Goal: Task Accomplishment & Management: Use online tool/utility

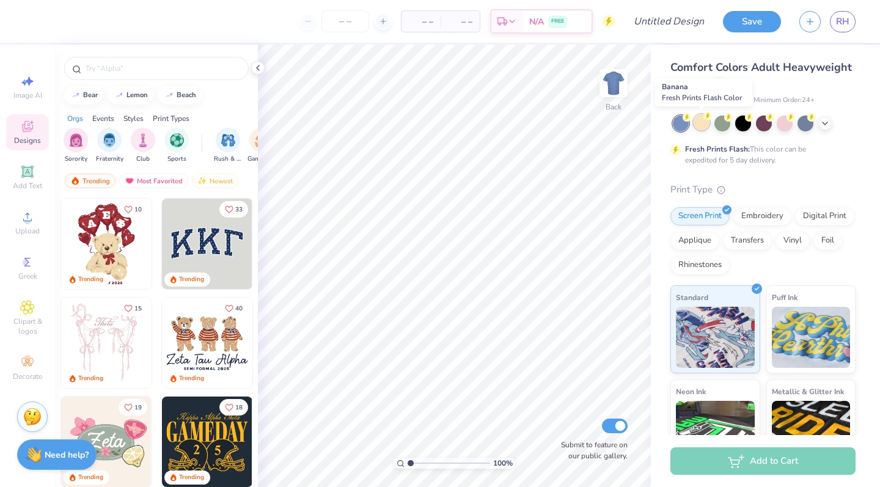
click at [699, 123] on div at bounding box center [702, 122] width 16 height 16
click at [821, 125] on icon at bounding box center [825, 122] width 10 height 10
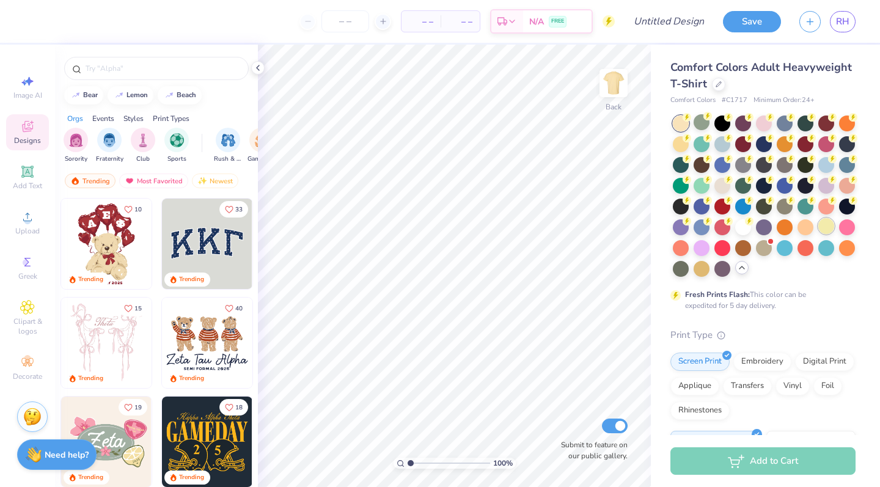
click at [830, 224] on div at bounding box center [826, 226] width 16 height 16
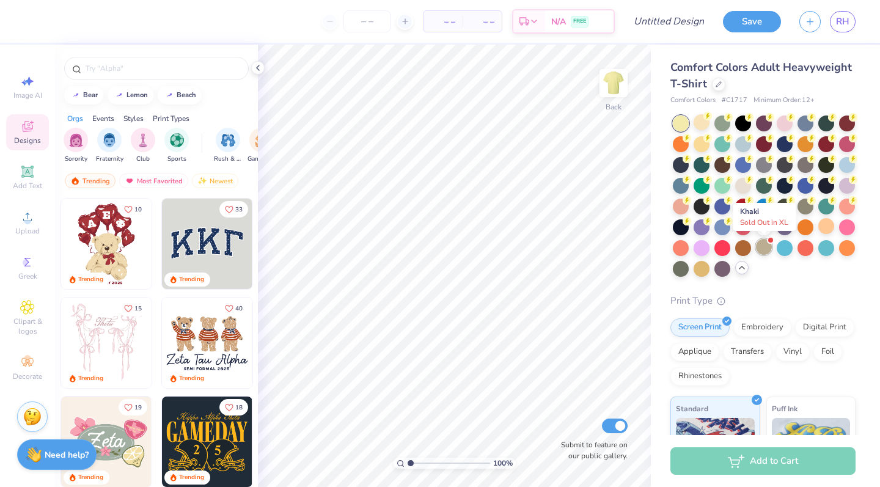
click at [762, 249] on div at bounding box center [764, 247] width 16 height 16
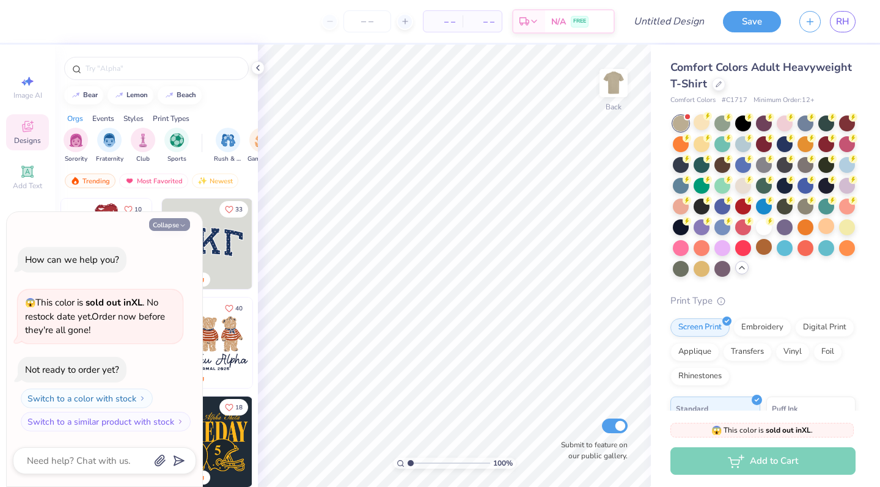
click at [180, 226] on icon "button" at bounding box center [182, 225] width 7 height 7
type textarea "x"
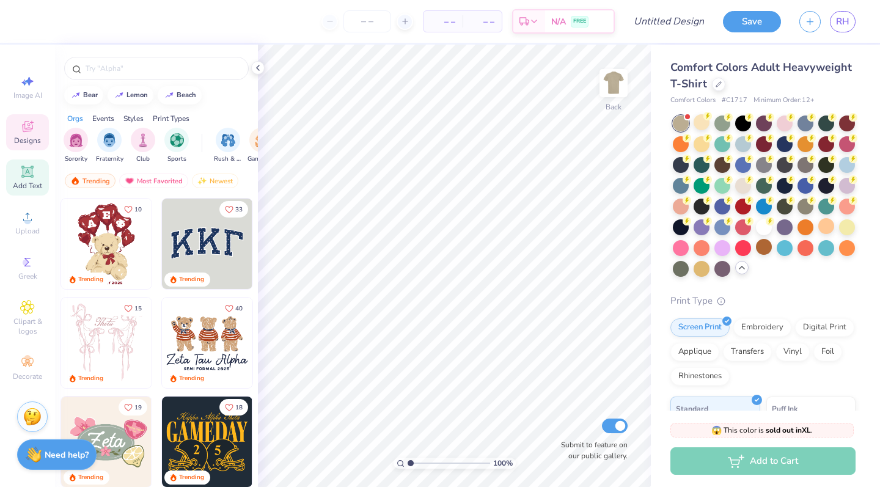
click at [24, 180] on div "Add Text" at bounding box center [27, 178] width 43 height 36
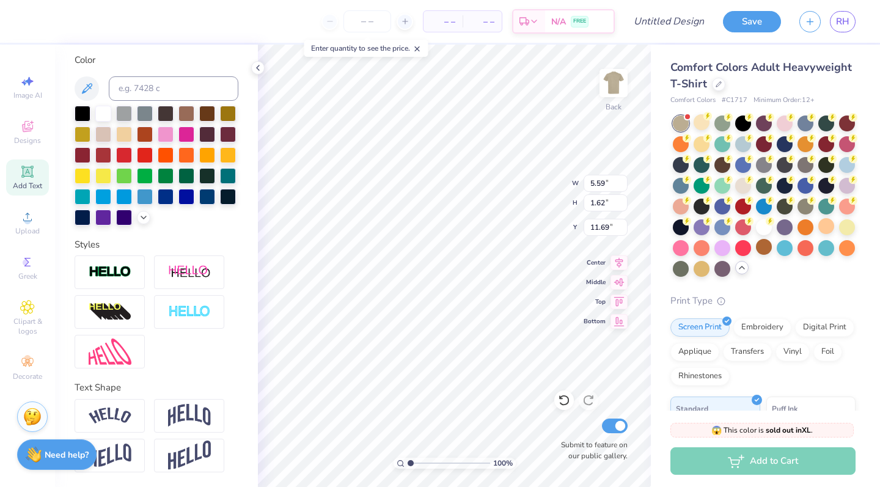
scroll to position [224, 0]
click at [615, 85] on img at bounding box center [613, 83] width 49 height 49
click at [613, 87] on img at bounding box center [613, 83] width 49 height 49
type textarea "T"
click at [612, 86] on img at bounding box center [613, 83] width 49 height 49
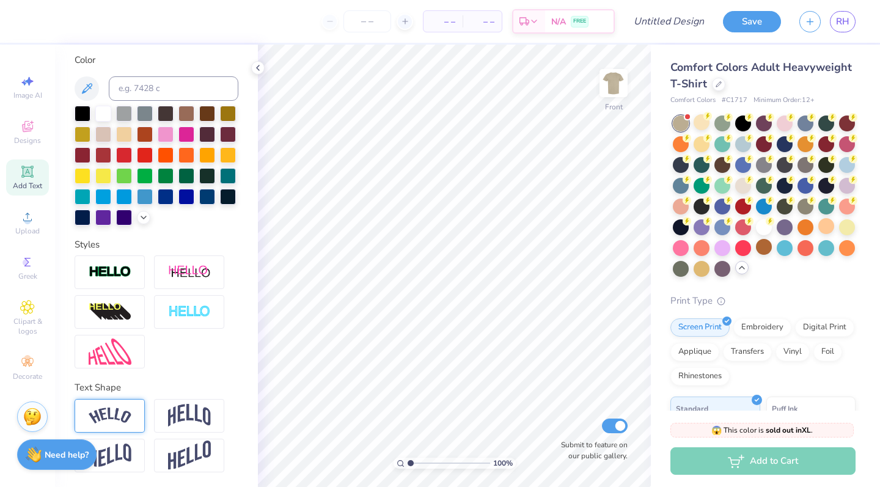
click at [122, 421] on img at bounding box center [110, 416] width 43 height 17
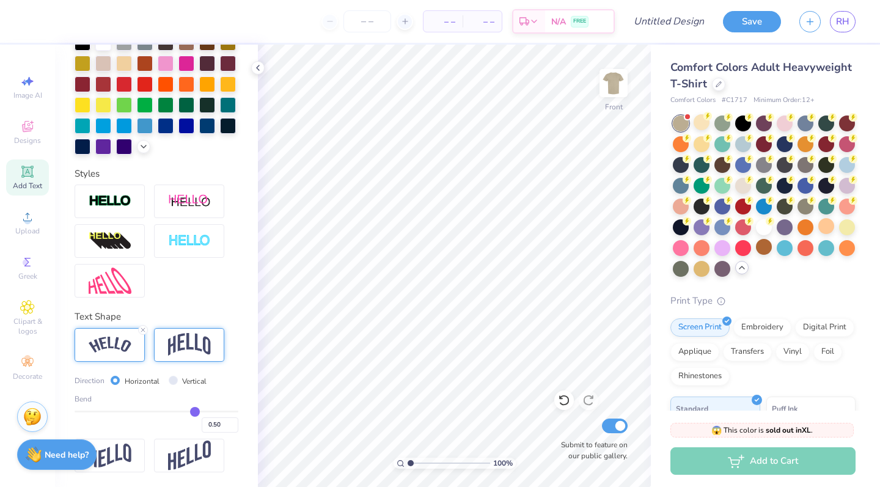
scroll to position [295, 0]
click at [32, 179] on div "Add Text" at bounding box center [27, 178] width 43 height 36
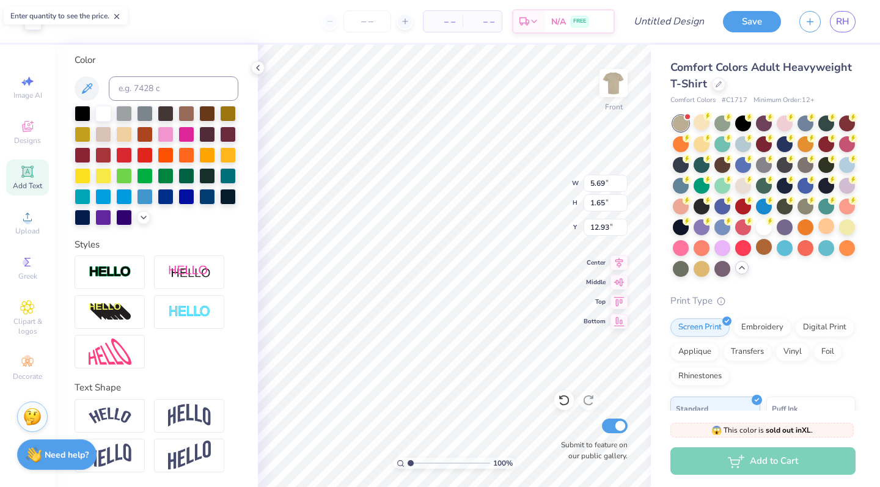
scroll to position [224, 0]
type input "7.03"
type textarea "T"
type textarea "UNIVERSITY OF TULSA FCA 25-26'"
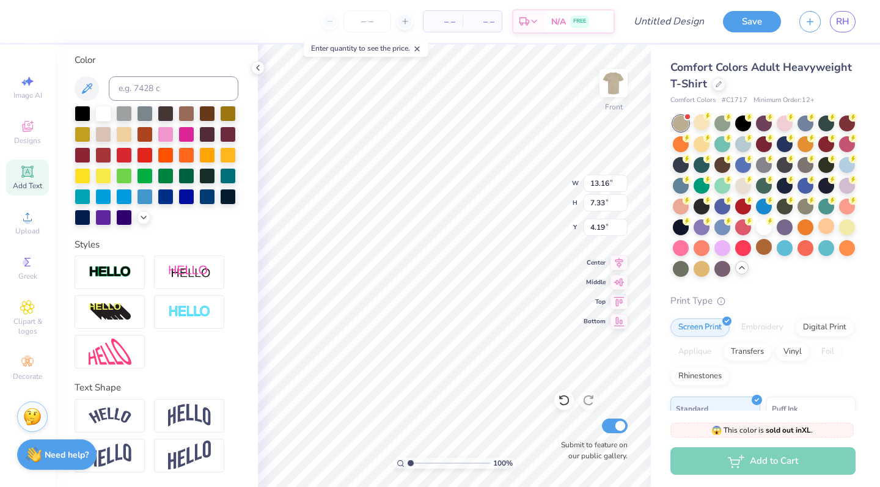
type input "8.51"
click at [132, 419] on div at bounding box center [110, 416] width 70 height 34
type input "14.53"
type input "5.69"
type input "9.33"
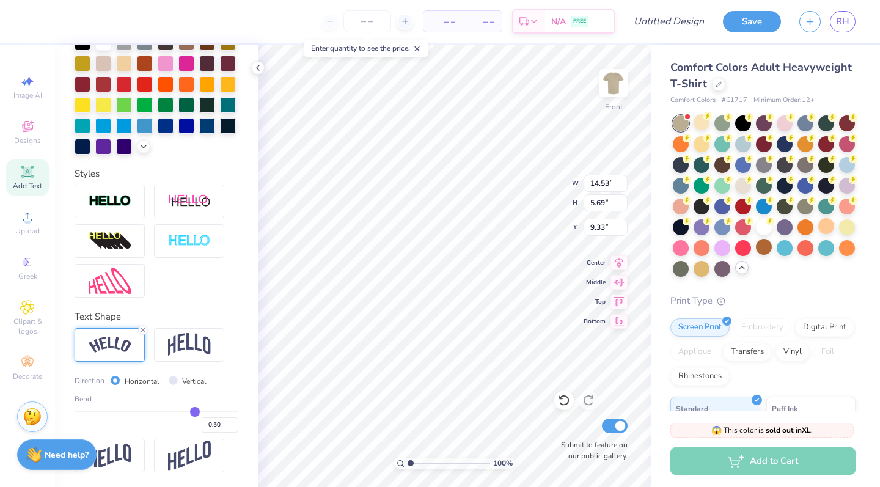
scroll to position [295, 0]
type input "13.16"
type input "7.33"
type input "8.51"
click at [99, 465] on img at bounding box center [110, 456] width 43 height 24
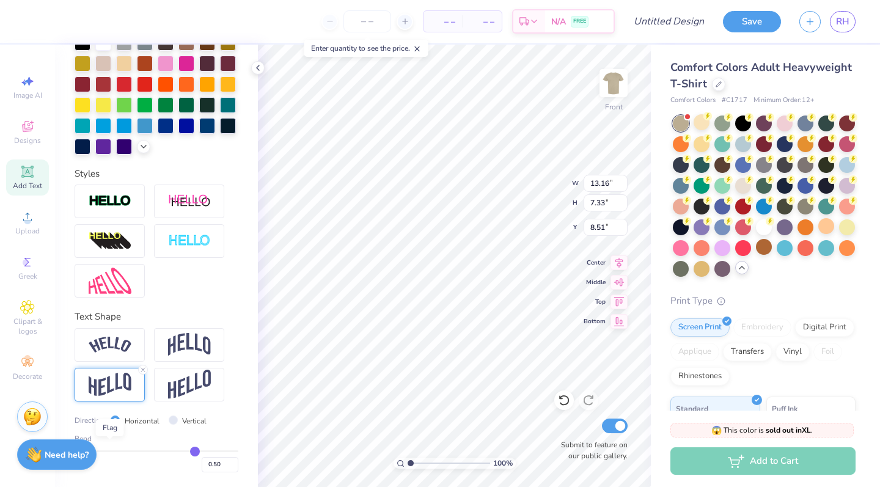
type input "10.93"
type input "6.70"
click at [196, 390] on img at bounding box center [189, 385] width 43 height 30
type input "14.61"
type input "4.87"
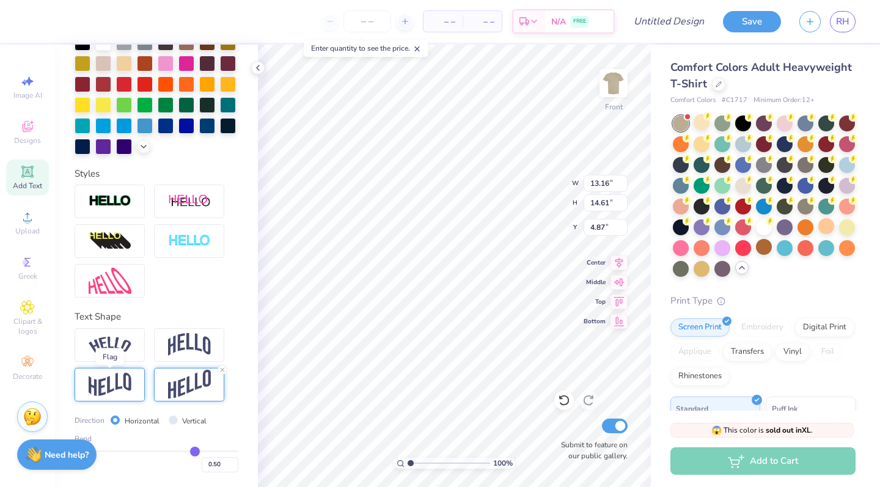
click at [105, 389] on img at bounding box center [110, 385] width 43 height 24
type input "10.93"
type input "6.70"
click at [25, 265] on circle at bounding box center [26, 262] width 7 height 7
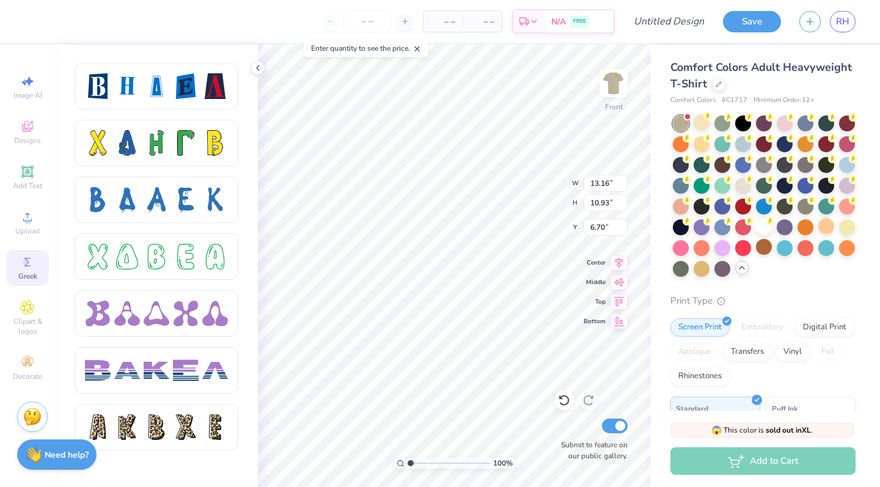
scroll to position [1703, 0]
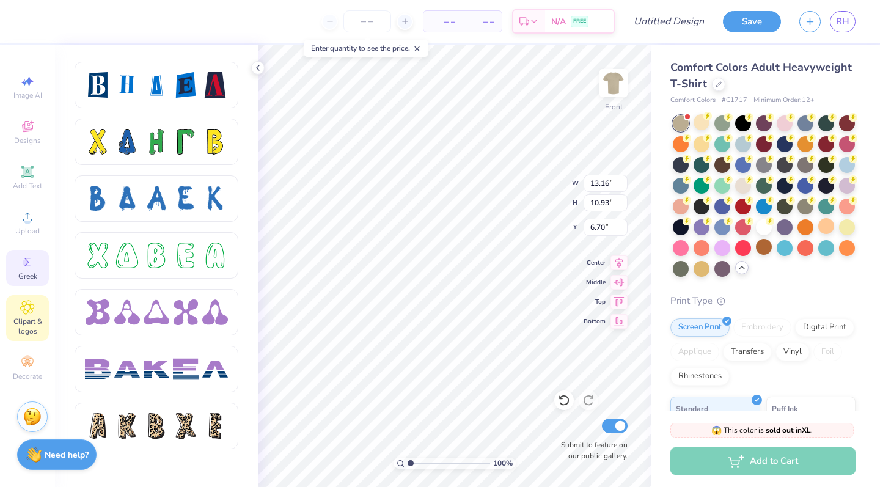
click at [31, 322] on span "Clipart & logos" at bounding box center [27, 327] width 43 height 20
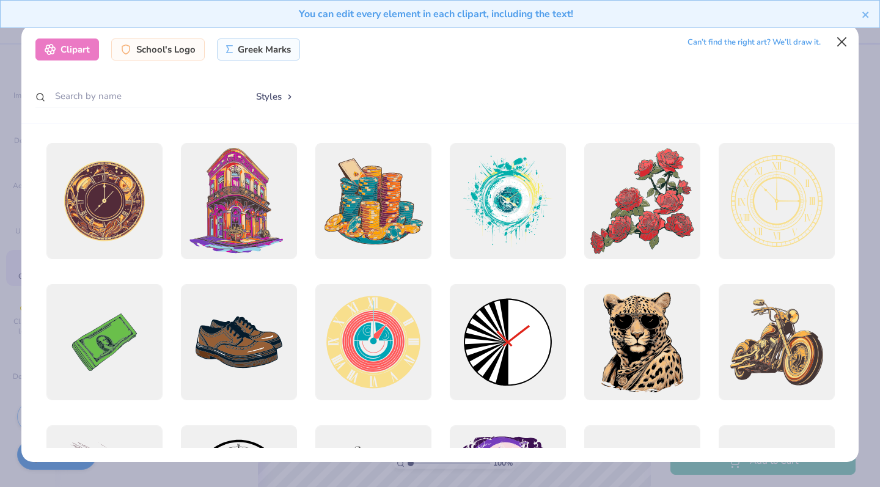
click at [832, 40] on button "Close" at bounding box center [842, 42] width 23 height 23
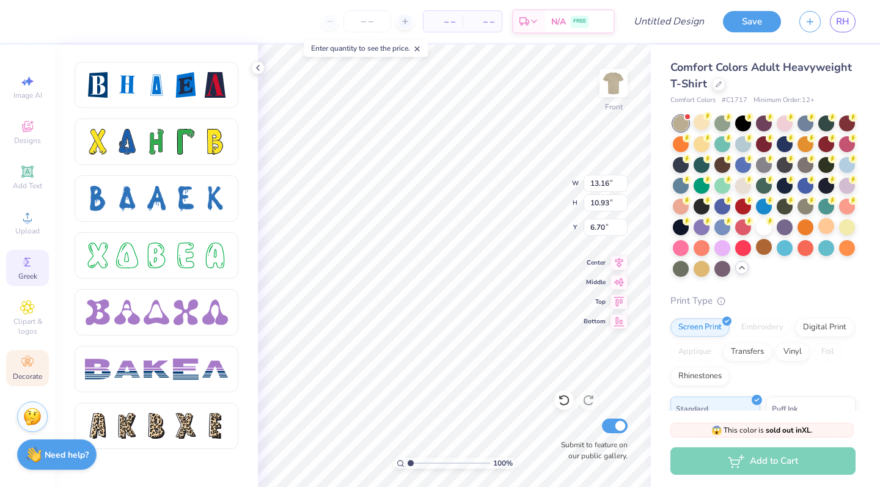
click at [20, 359] on icon at bounding box center [27, 362] width 15 height 15
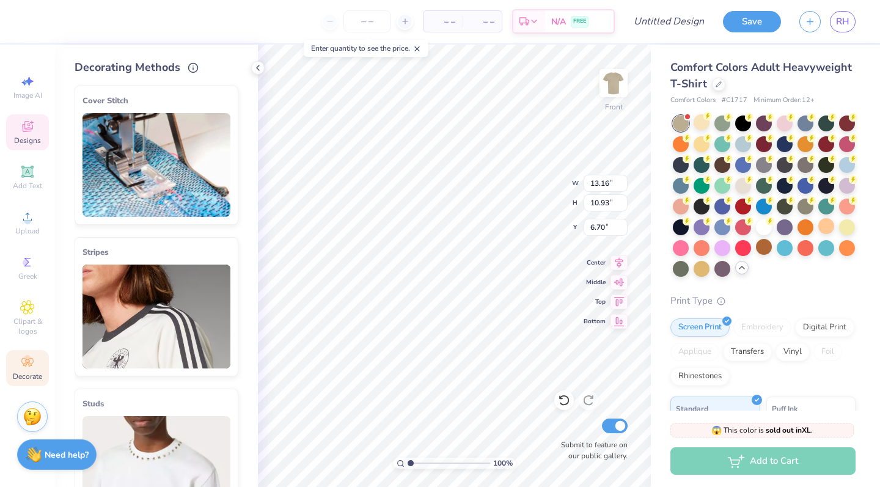
click at [29, 130] on icon at bounding box center [27, 126] width 15 height 15
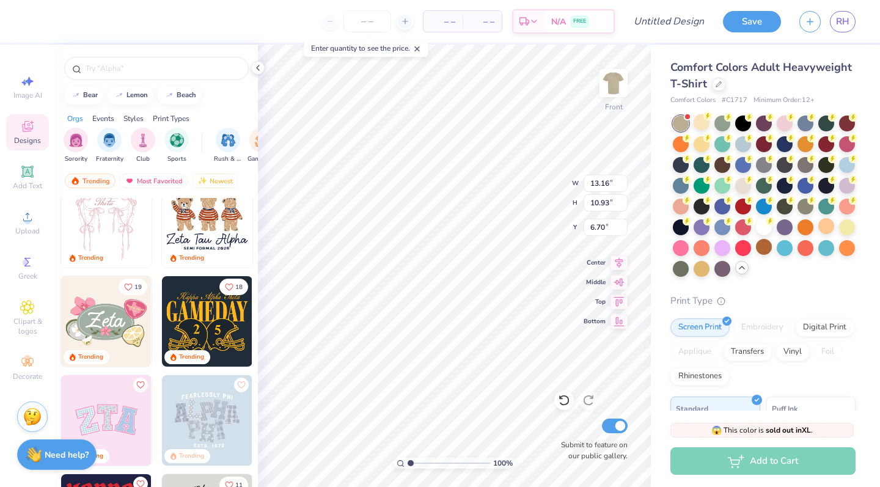
scroll to position [129, 0]
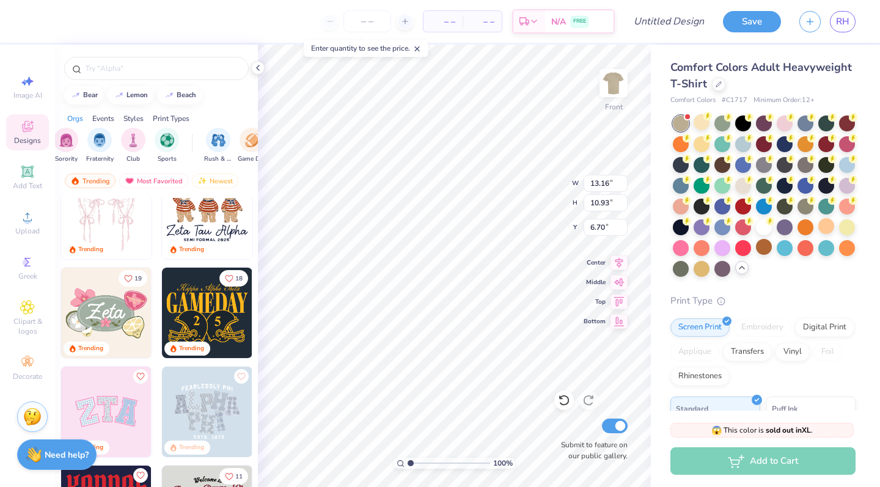
click at [136, 120] on div "Styles" at bounding box center [133, 118] width 20 height 11
click at [185, 117] on div "Print Types" at bounding box center [171, 118] width 37 height 11
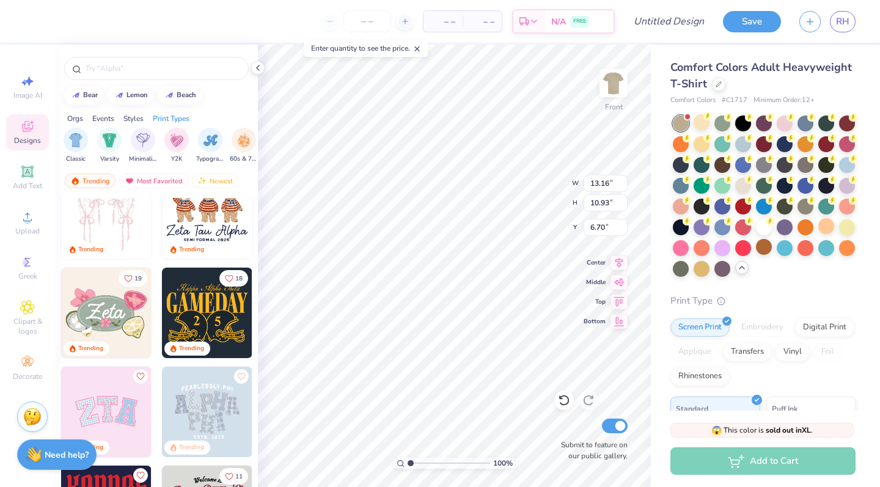
scroll to position [0, 994]
click at [139, 121] on div "Styles" at bounding box center [133, 118] width 20 height 11
click at [208, 138] on img "filter for Typography" at bounding box center [211, 139] width 14 height 14
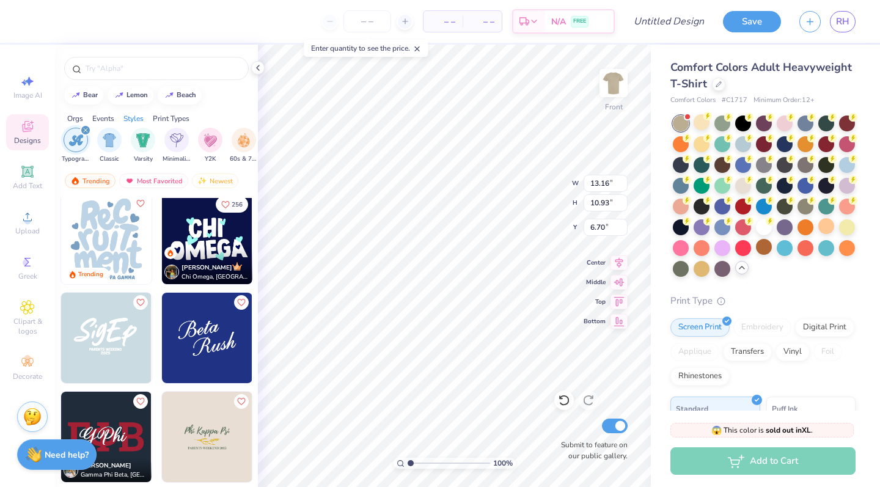
scroll to position [518, 0]
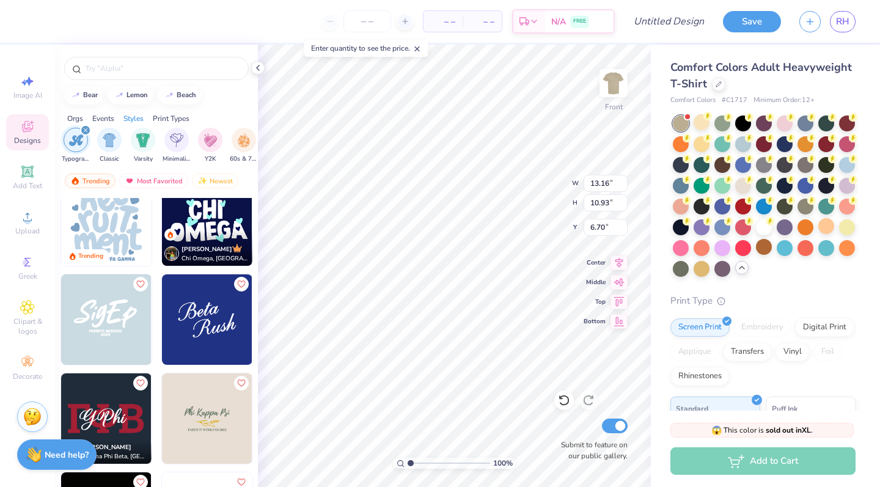
click at [111, 233] on img at bounding box center [106, 220] width 90 height 90
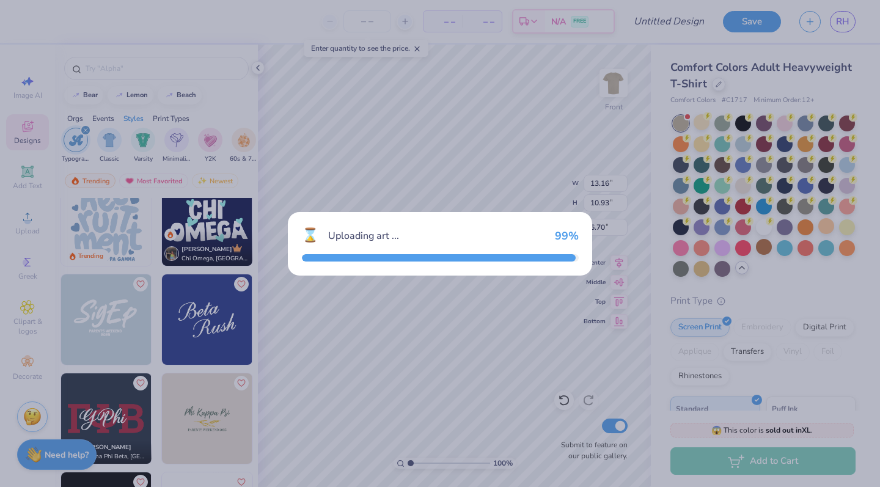
type input "9.85"
type input "11.32"
type input "3.00"
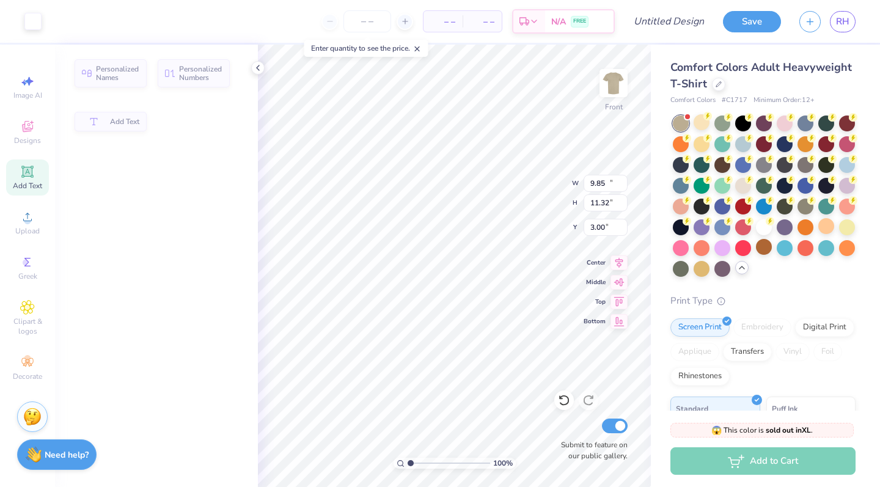
type input "13.16"
type input "10.93"
type input "6.75"
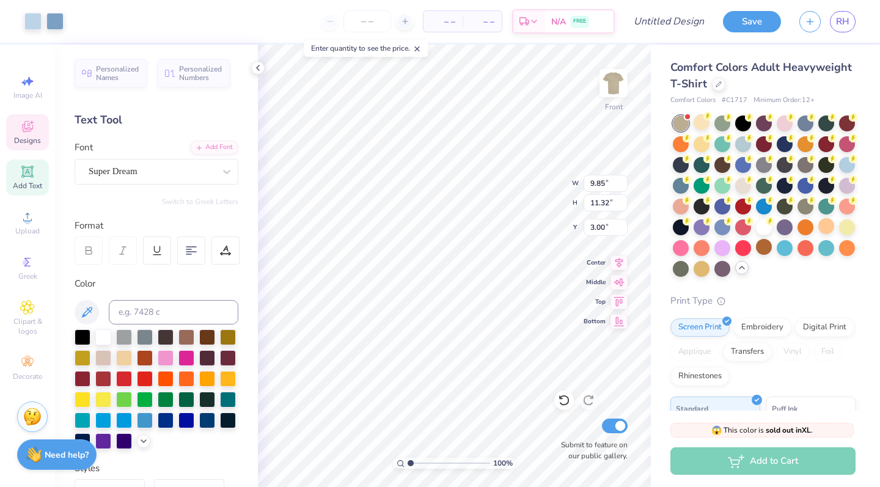
type input "8.09"
type input "0.82"
type input "0.79"
type input "8.56"
type input "10.28"
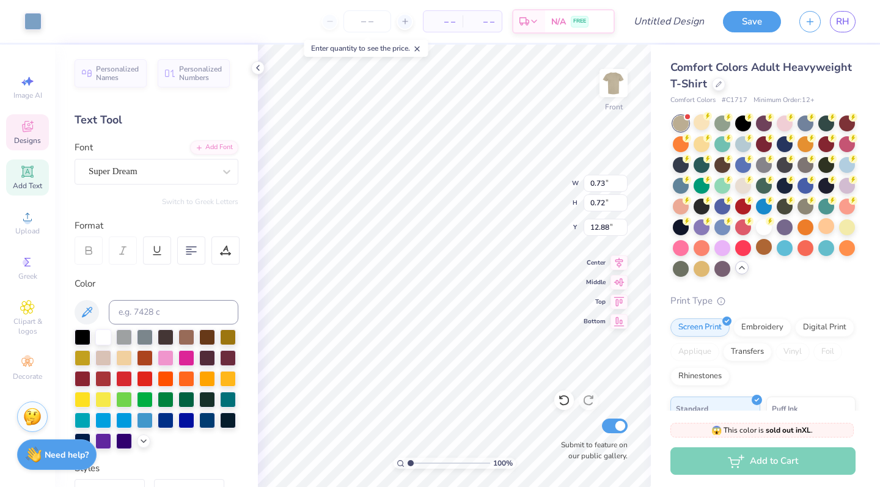
type input "12.81"
type input "11.66"
type input "9.47"
type input "2.65"
type input "4.09"
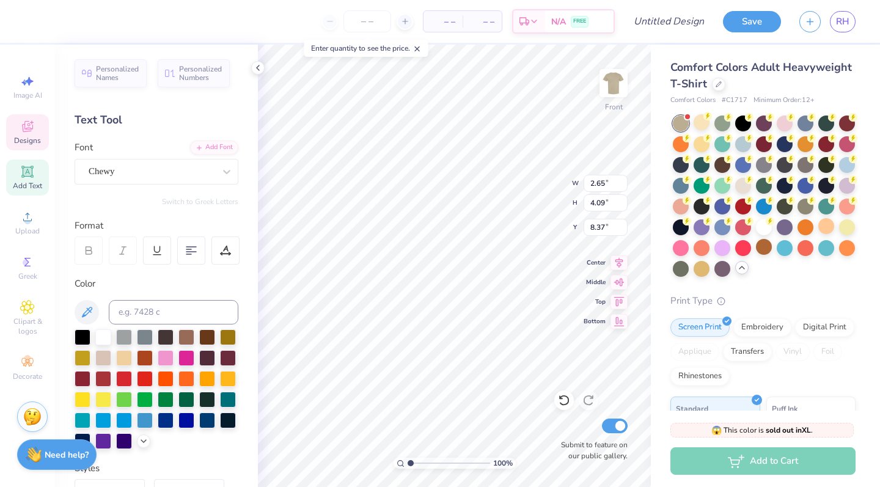
type input "8.40"
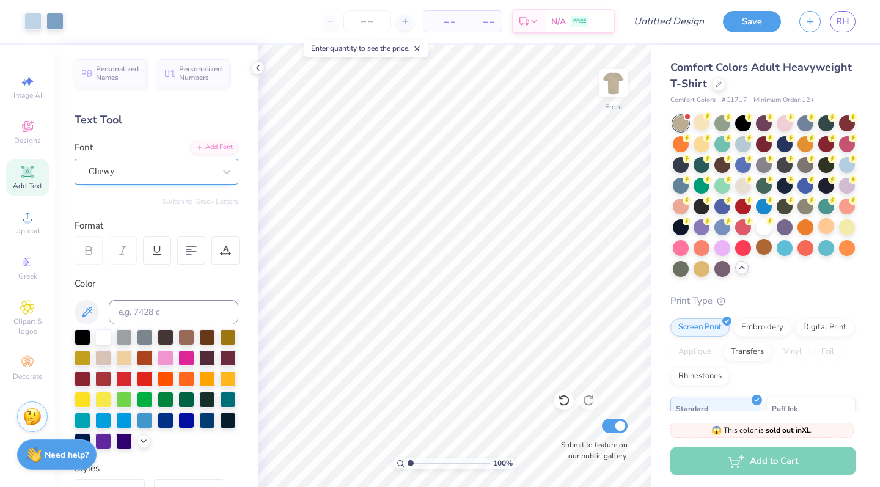
click at [179, 171] on div "Chewy" at bounding box center [151, 171] width 128 height 19
click at [179, 171] on div "Chewy" at bounding box center [152, 171] width 126 height 14
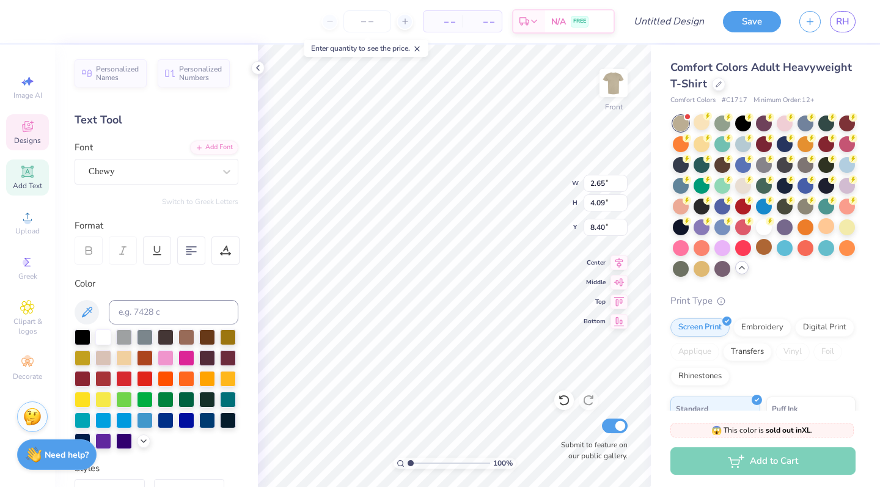
scroll to position [0, 0]
type textarea "U"
type input "7.48"
type input "2.48"
type input "3.03"
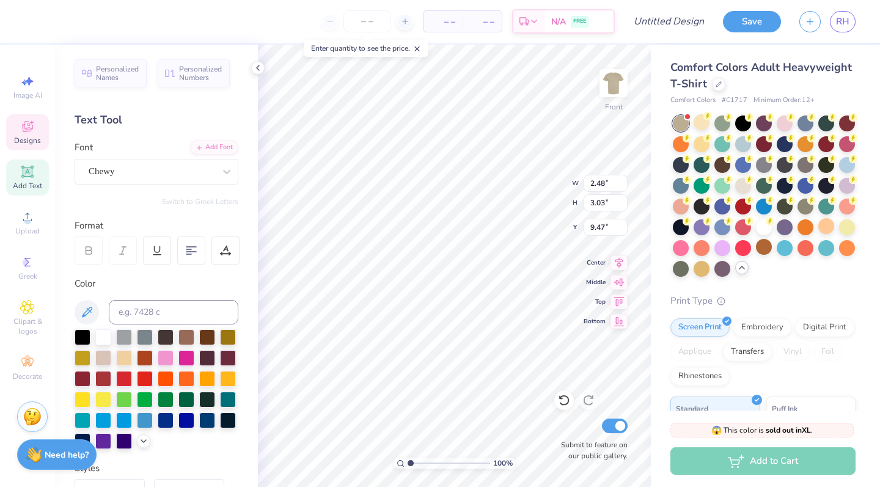
type input "8.36"
type textarea "n"
type input "2.30"
type input "3.23"
type input "8.42"
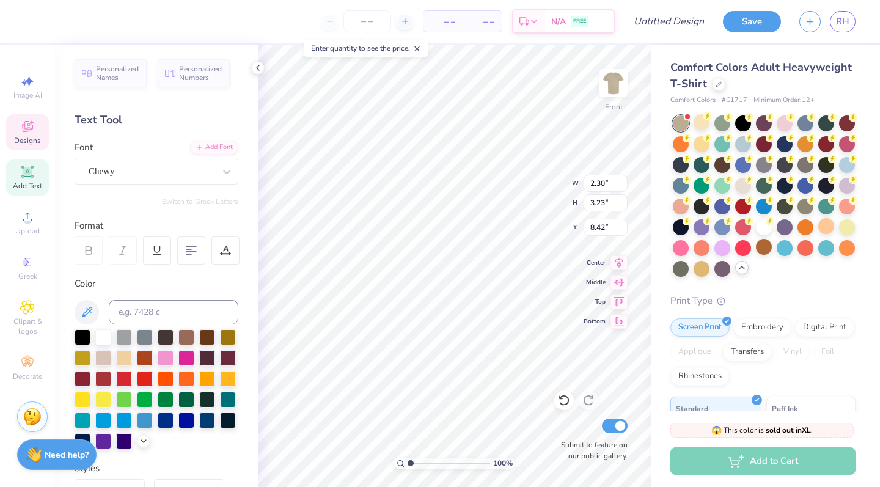
type input "1.38"
type input "3.26"
type textarea "i"
type input "8.39"
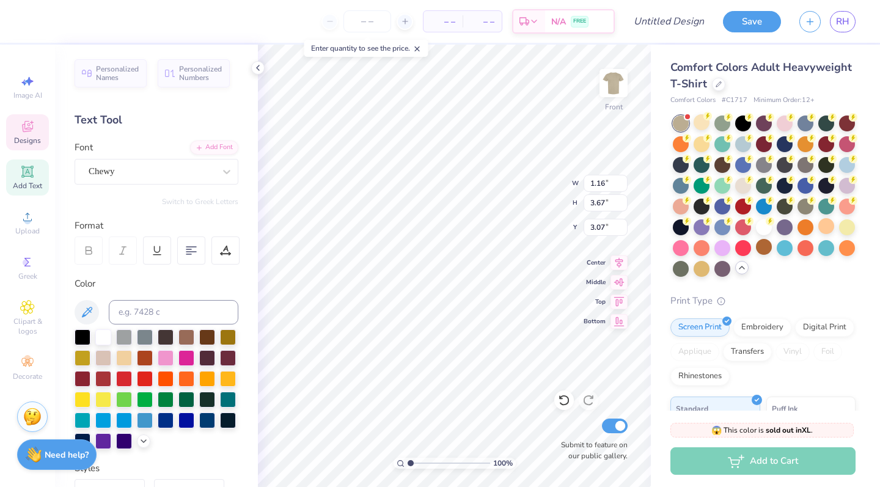
type input "7.85"
type input "0.85"
type input "3.73"
type input "7.85"
type input "2.30"
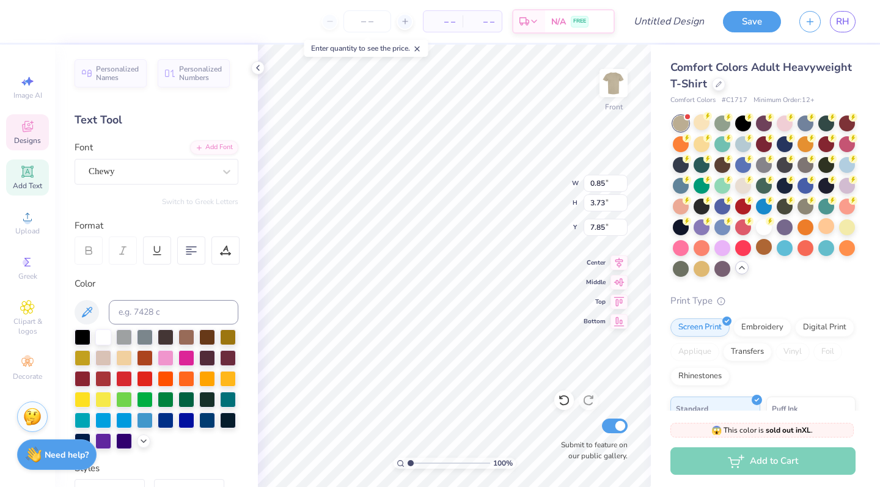
type input "3.23"
type input "6.23"
type textarea "v"
type input "6.36"
type input "2.40"
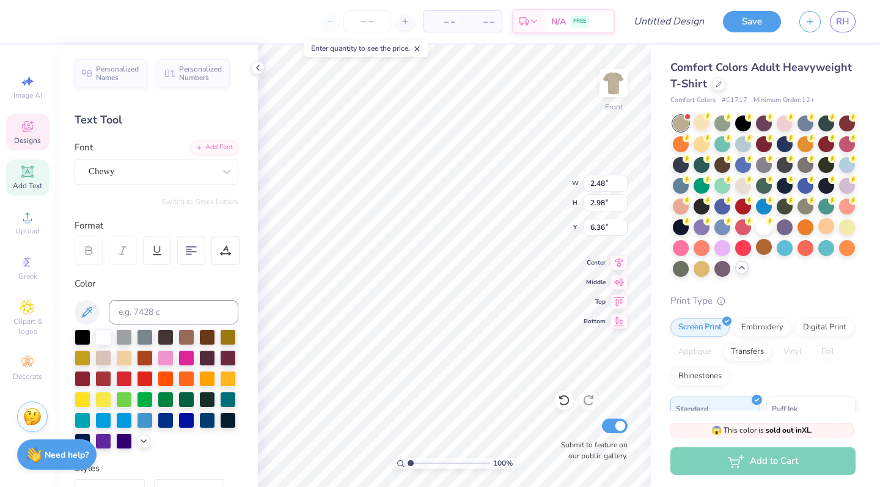
type input "3.10"
type input "7.85"
type input "2.44"
type input "3.01"
type input "8.21"
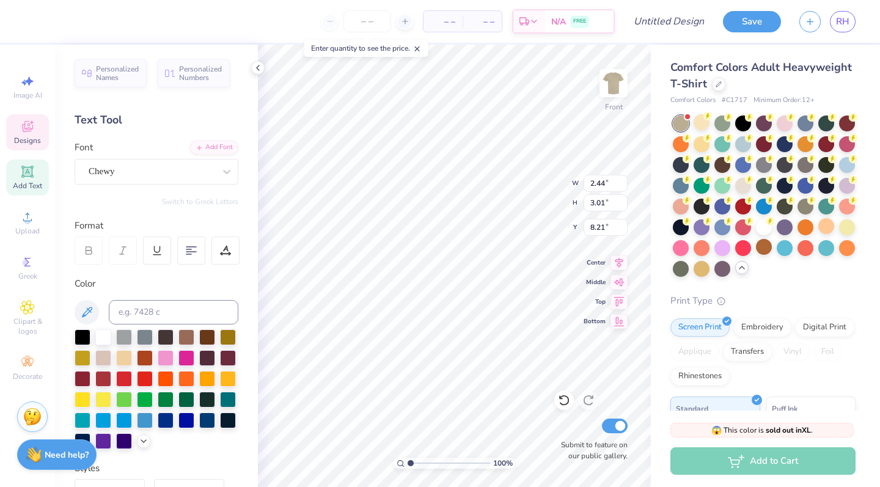
type input "2.47"
type input "2.96"
type input "8.62"
type input "2.30"
type input "3.23"
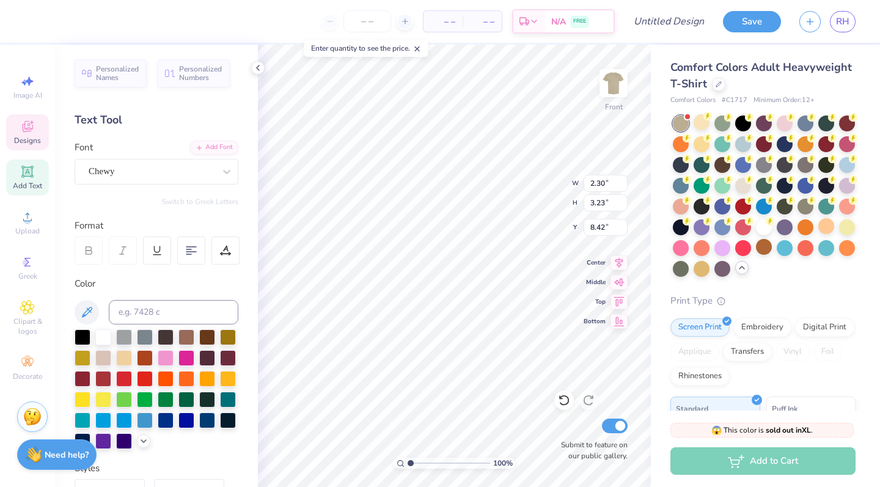
type input "5.38"
type textarea "e"
type input "8.55"
type input "2.17"
type input "3.05"
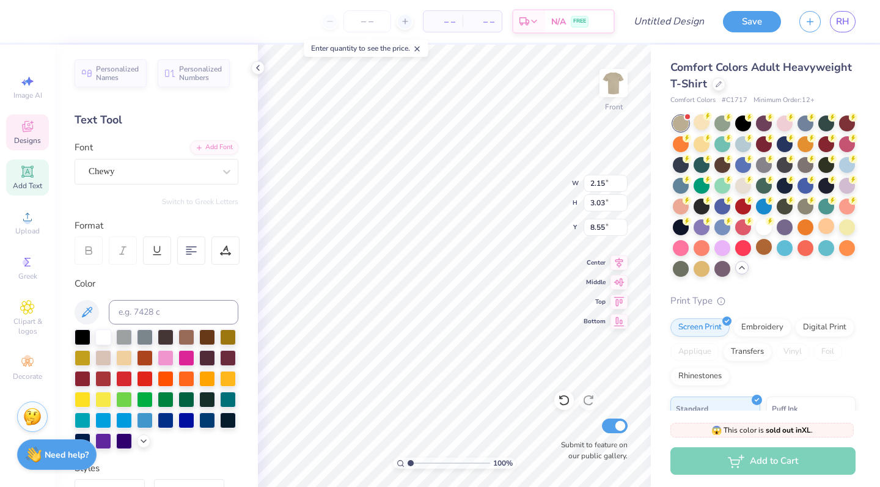
type input "8.54"
click at [624, 205] on input "4.14" at bounding box center [606, 202] width 44 height 17
click at [624, 205] on input "4.13" at bounding box center [606, 202] width 44 height 17
click at [622, 206] on input "4.12" at bounding box center [606, 202] width 44 height 17
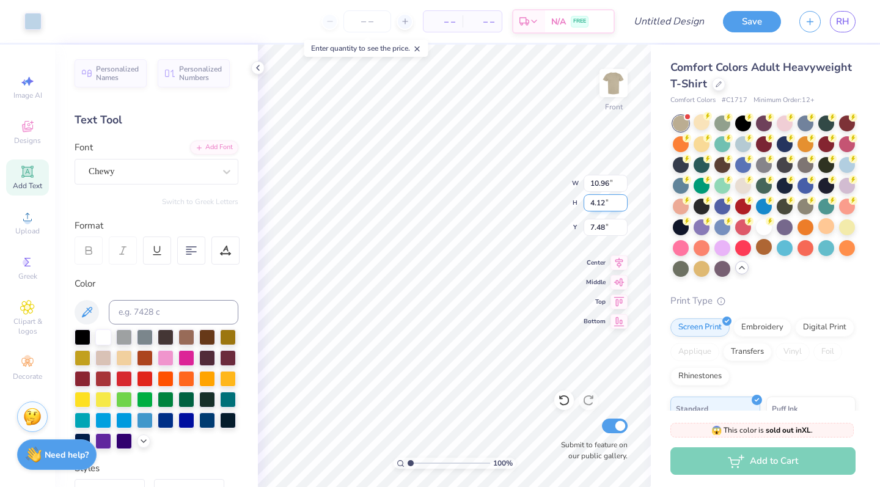
type input "4.11"
click at [622, 206] on input "4.11" at bounding box center [606, 202] width 44 height 17
type input "7.48"
type input "7.80"
type input "2.95"
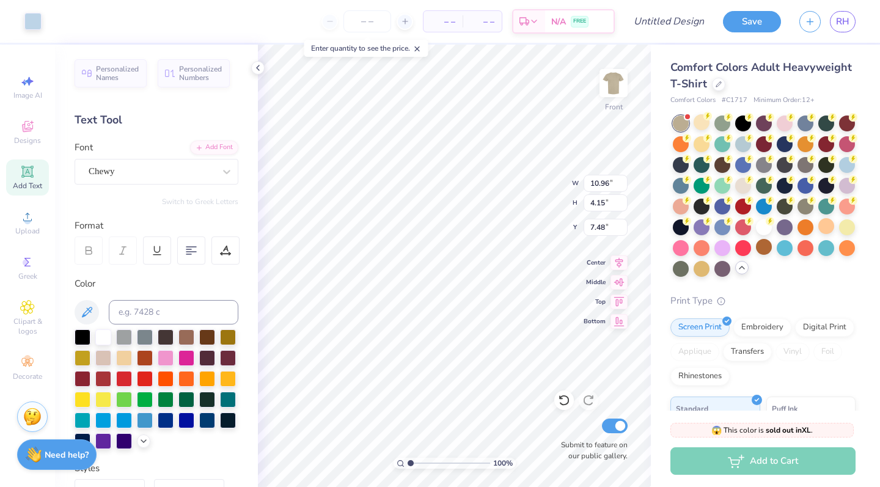
type input "8.70"
type input "9.45"
type input "2.17"
type input "3.05"
type input "8.54"
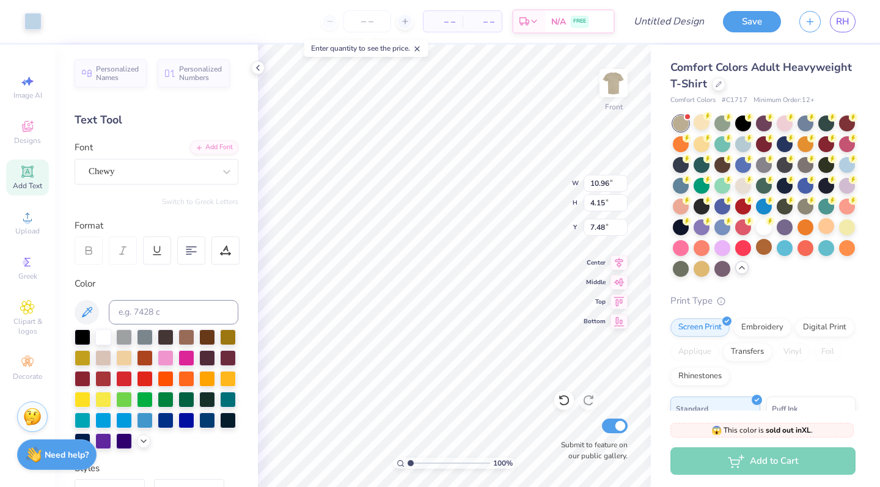
type input "6.62"
type input "2.51"
type input "9.16"
type input "7.48"
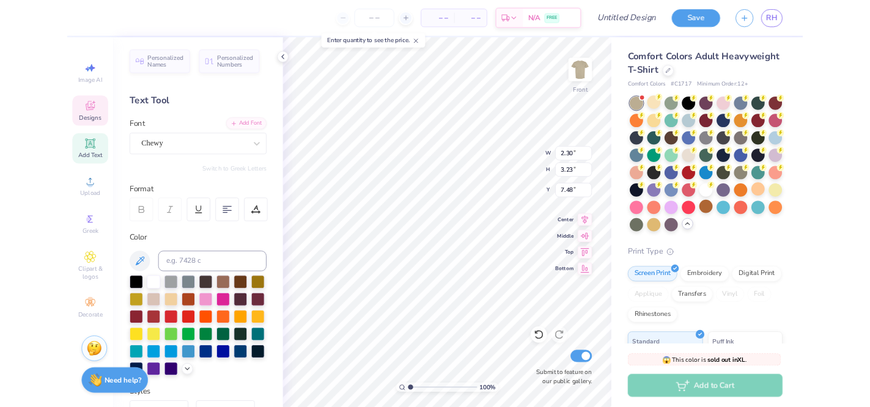
scroll to position [1, 0]
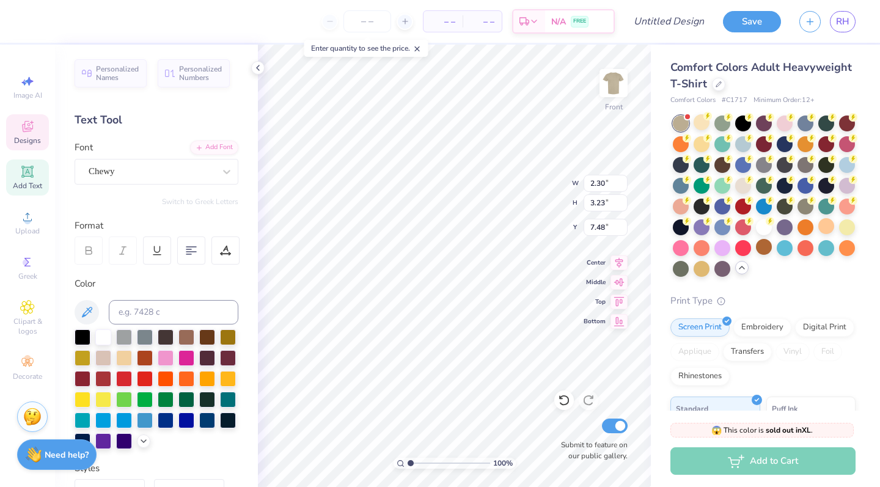
type textarea "n"
type input "8.57"
type input "3.58"
type textarea "R"
type textarea "r"
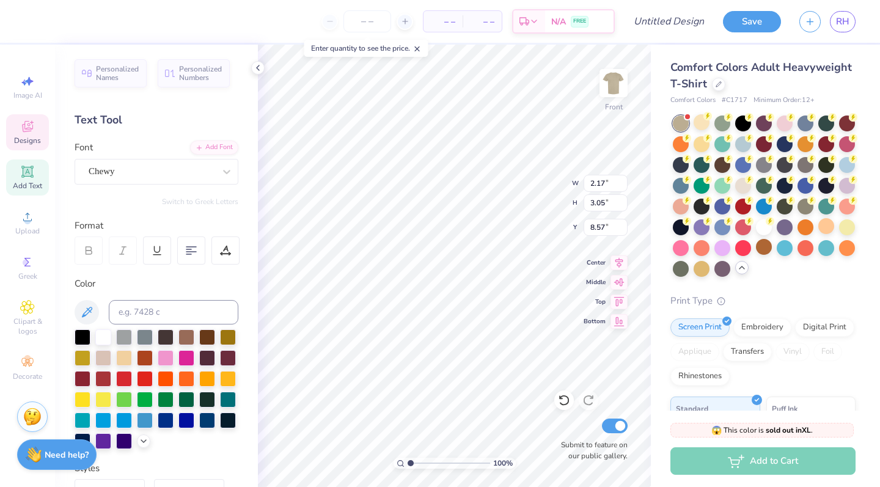
type input "5.01"
type textarea "S"
type input "3.62"
type input "4.18"
type input "1.87"
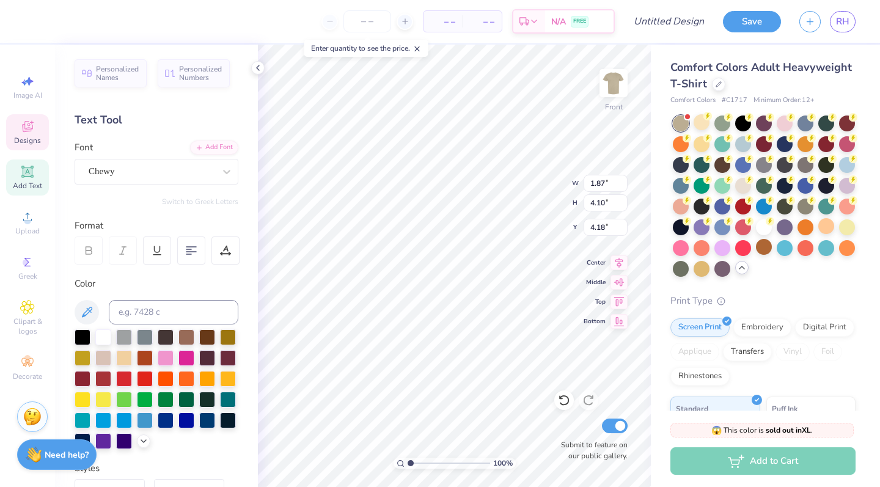
type input "4.10"
type input "3.58"
type input "2.17"
type input "3.05"
type input "4.18"
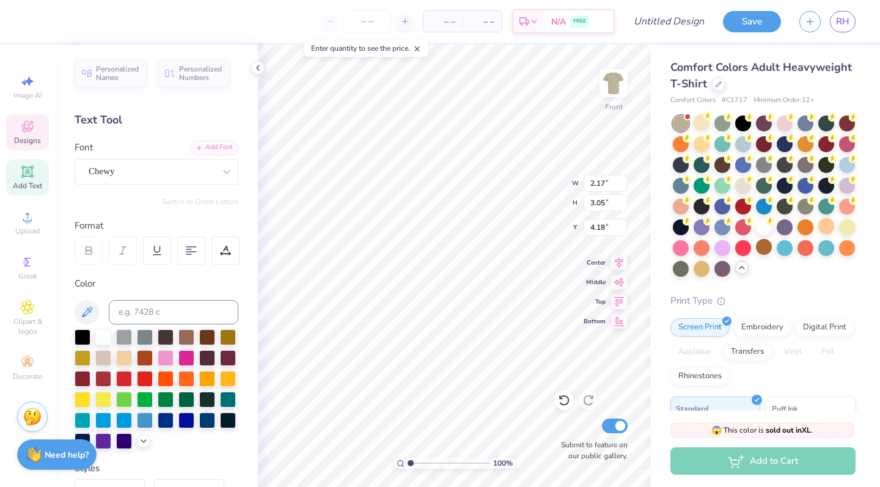
type textarea "i"
type input "4.18"
type textarea "y"
type textarea "t"
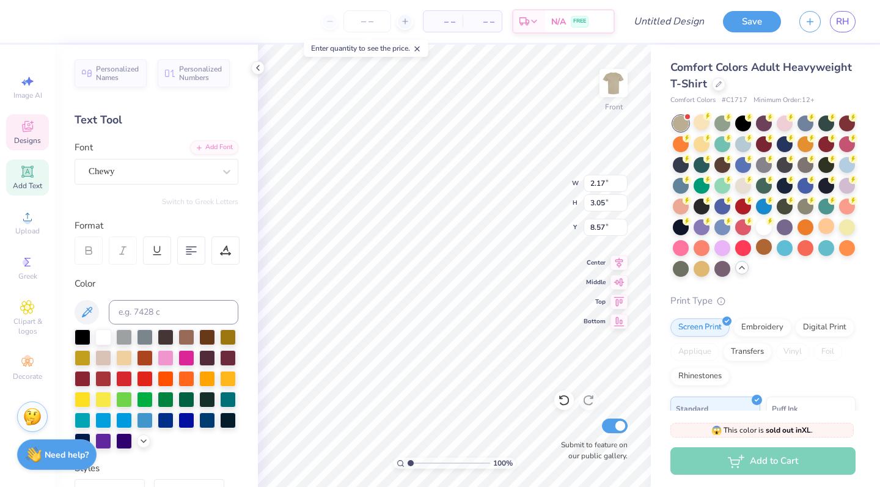
type input "4.18"
type textarea "y"
type input "12.17"
type input "17.01"
type input "7.53"
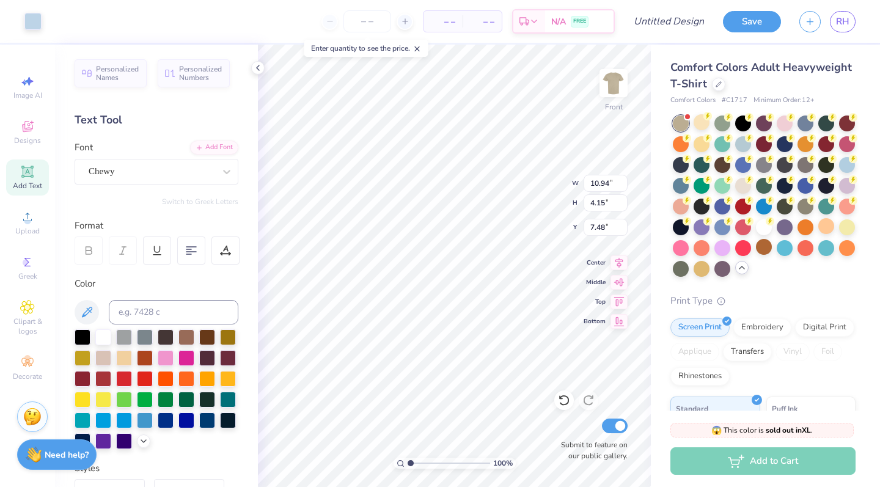
type input "2.85"
type input "8.80"
type input "9.87"
type input "9.81"
type input "2.07"
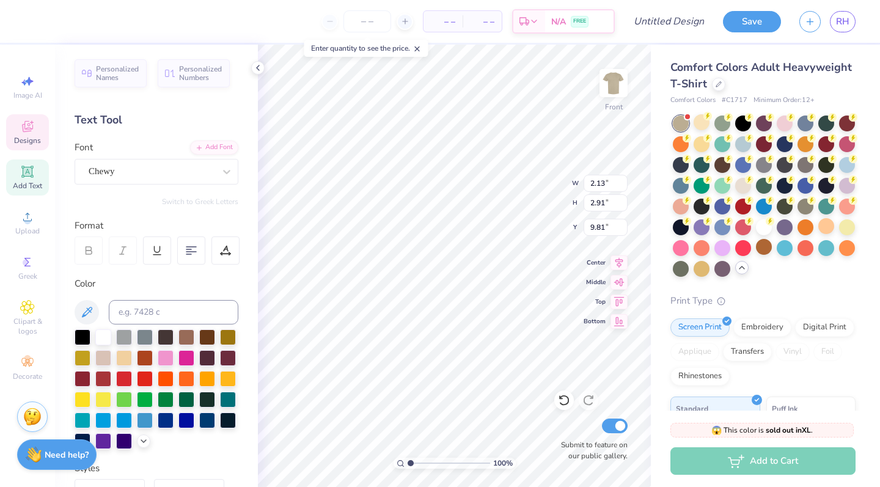
type input "3.09"
type input "9.63"
type input "2.11"
type input "2.98"
type input "9.74"
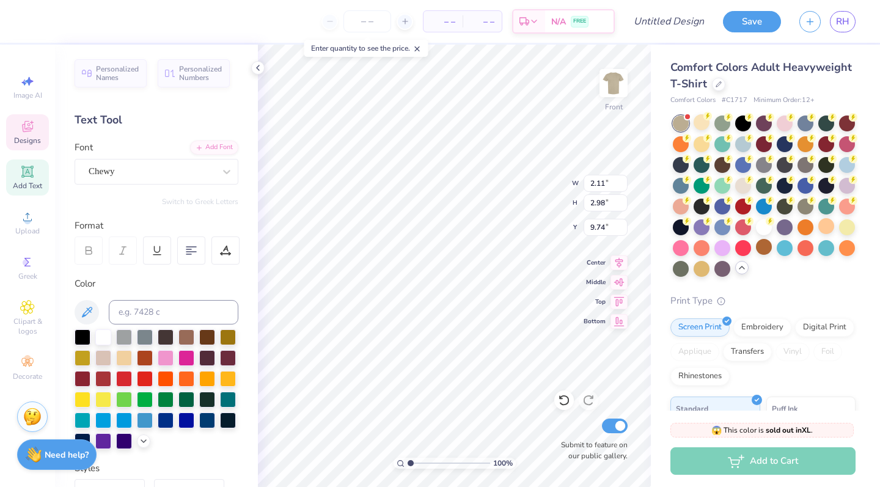
type input "1.87"
type input "4.10"
type input "8.62"
type input "1.67"
type input "4.19"
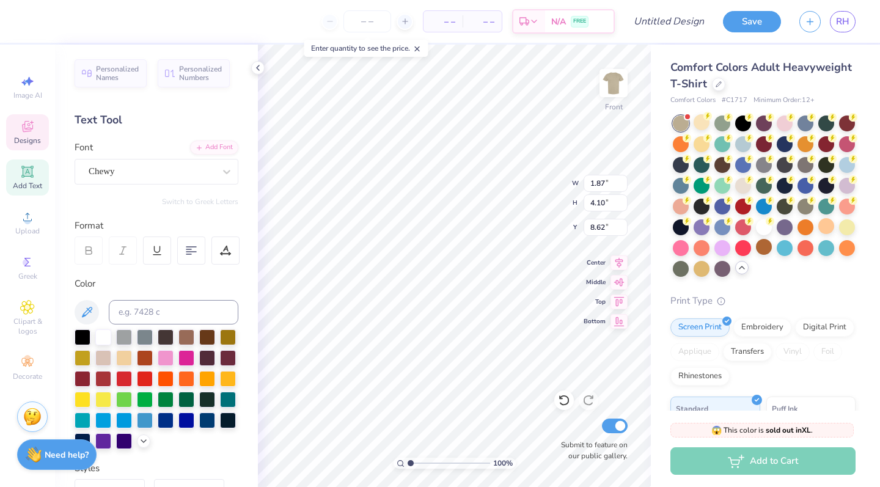
type input "8.57"
type input "2.55"
type input "2.67"
type input "10.10"
type input "1.53"
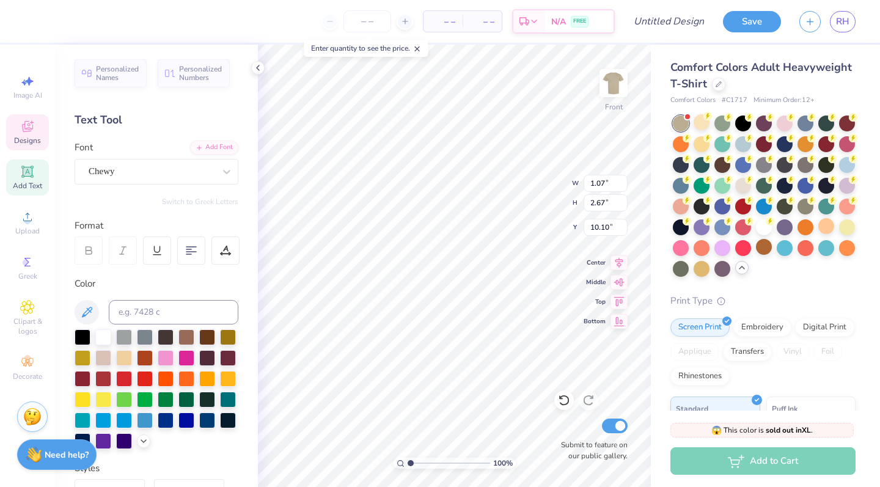
type input "2.49"
type input "10.19"
type input "1.34"
type input "2.57"
type input "10.18"
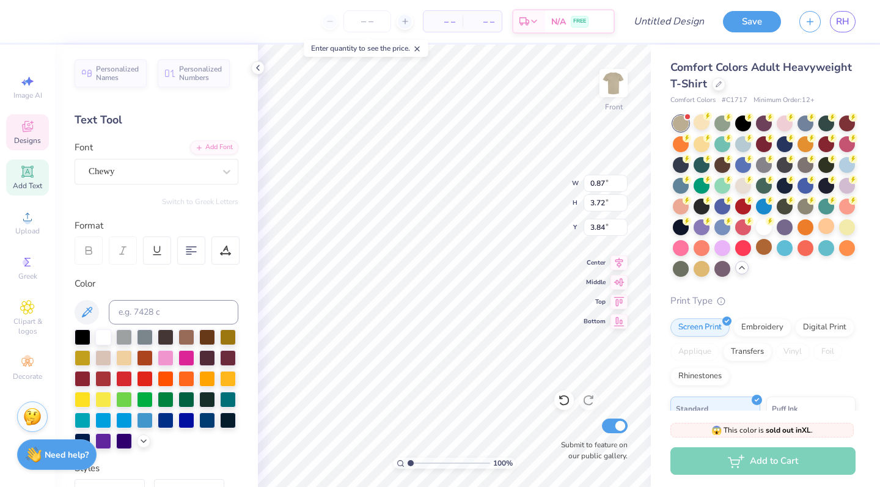
type input "9.03"
type input "2.14"
type input "3.98"
type input "9.03"
type input "3.69"
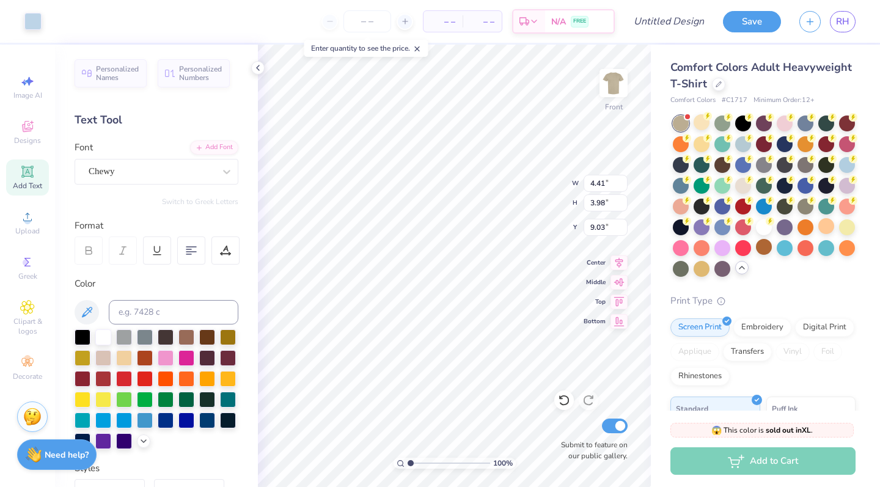
type input "3.33"
type input "9.68"
click at [541, 182] on div "100 % Front W 3.69 H 3.33 Y 9.68 Center Middle Top Bottom Submit to feature on …" at bounding box center [454, 266] width 393 height 443
click at [529, 191] on div "100 % Front W 3.69 H 3.33 Y 9.68 Center Middle Top Bottom Submit to feature on …" at bounding box center [454, 266] width 393 height 443
type input "2.11"
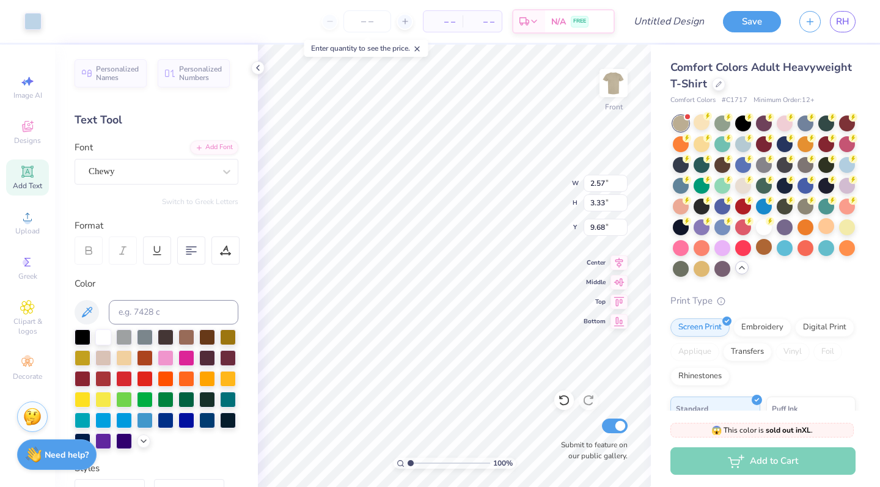
type input "2.73"
type input "10.27"
type input "11.82"
type input "3.03"
type input "10.14"
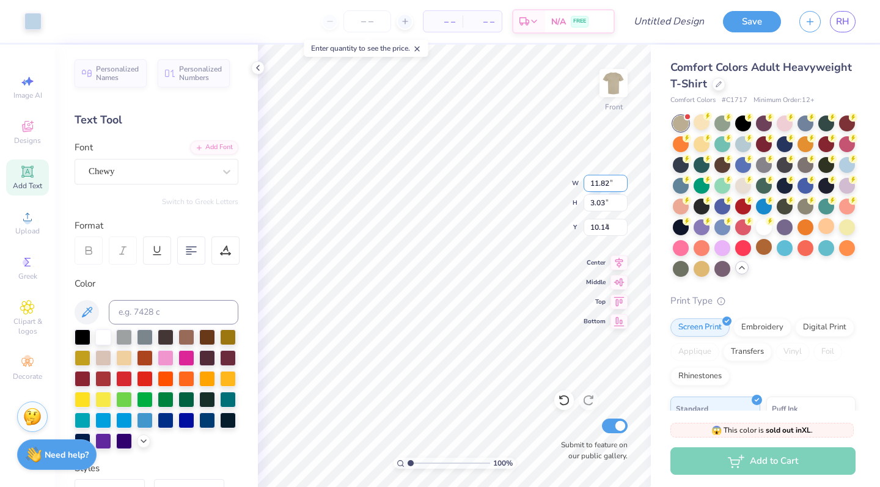
click at [528, 173] on div "100 % Front W 11.82 11.82 " H 3.03 3.03 " Y 10.14 9.97 " Center Middle Top Bott…" at bounding box center [454, 266] width 393 height 443
type input "1.31"
type input "2.35"
type input "10.83"
type input "11.08"
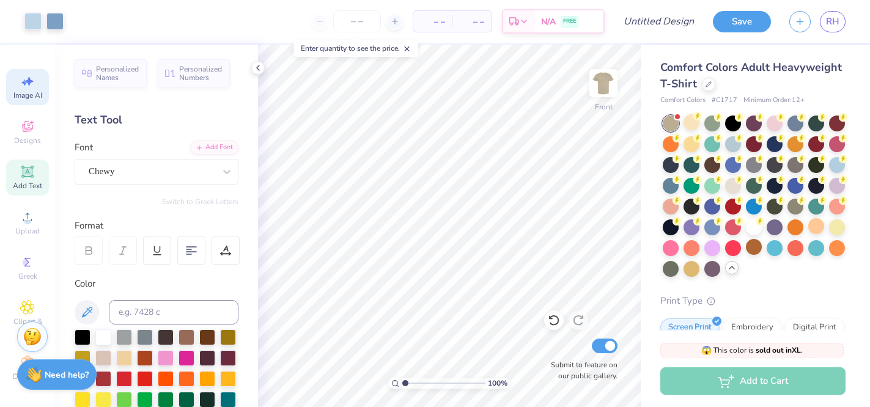
click at [21, 91] on span "Image AI" at bounding box center [27, 95] width 29 height 10
select select "4"
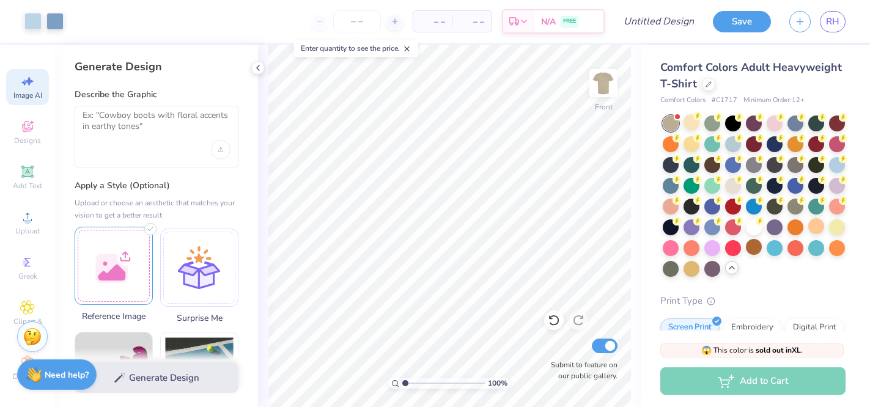
click at [134, 303] on div at bounding box center [114, 266] width 78 height 78
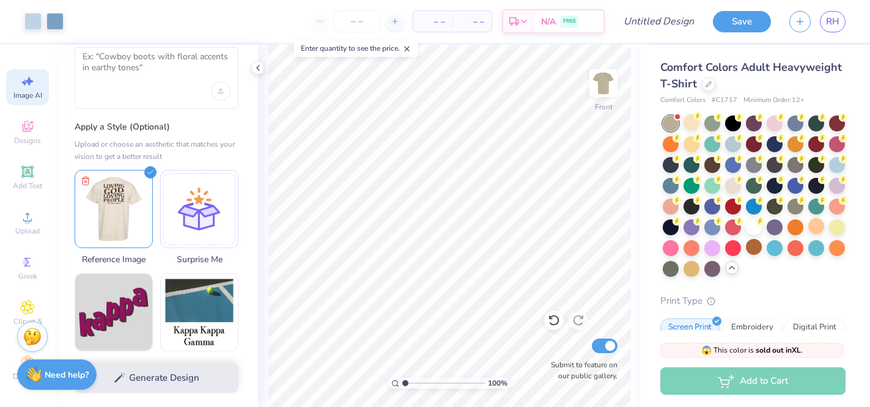
scroll to position [60, 0]
click at [188, 86] on div at bounding box center [157, 77] width 164 height 62
click at [166, 64] on textarea at bounding box center [157, 65] width 148 height 31
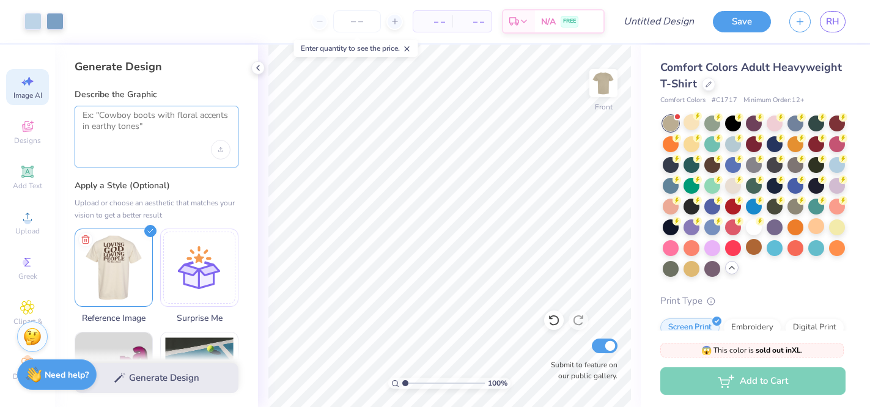
scroll to position [0, 0]
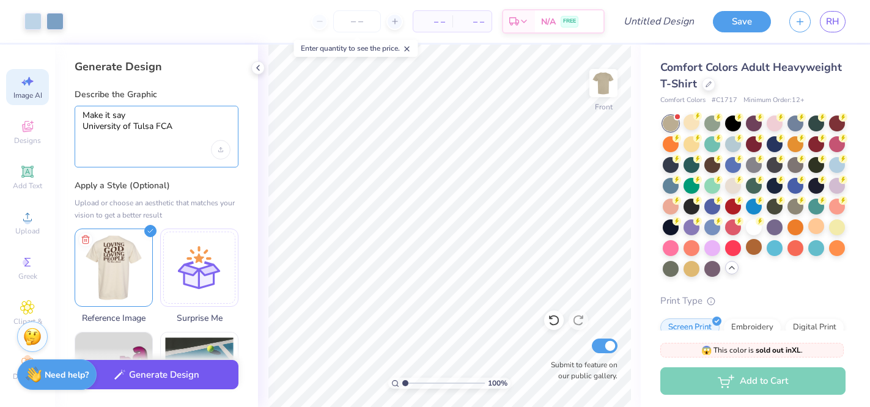
type textarea "Make it say University of Tulsa FCA"
click at [136, 367] on button "Generate Design" at bounding box center [157, 375] width 164 height 30
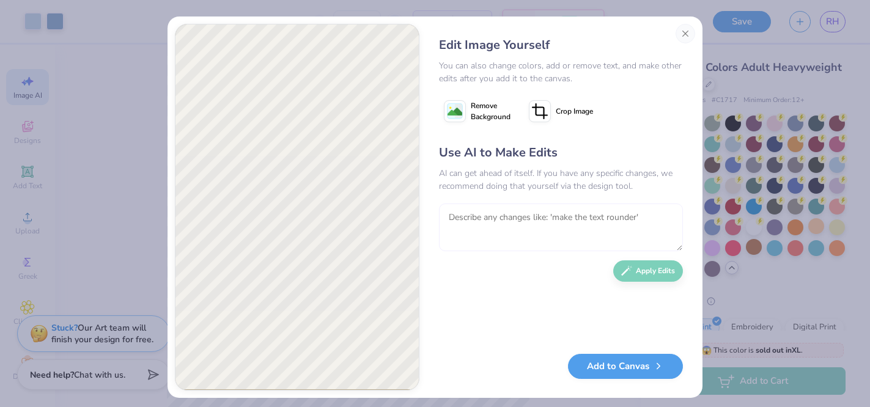
click at [528, 216] on textarea at bounding box center [561, 228] width 244 height 48
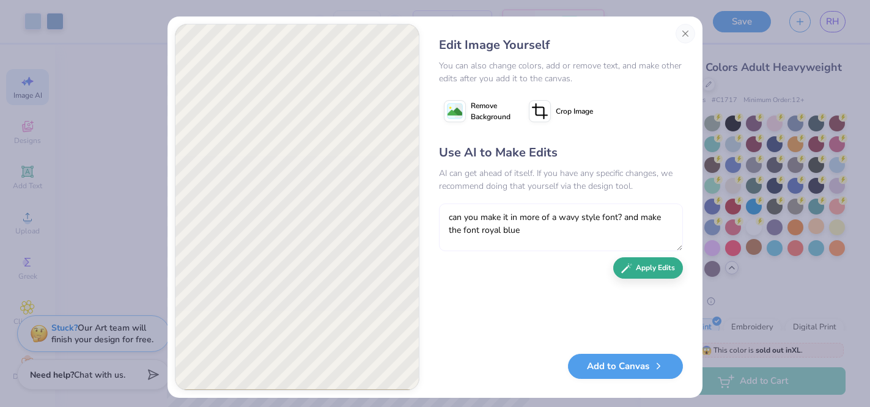
type textarea "can you make it in more of a wavy style font? and make the font royal blue"
click at [661, 273] on button "Apply Edits" at bounding box center [648, 267] width 70 height 21
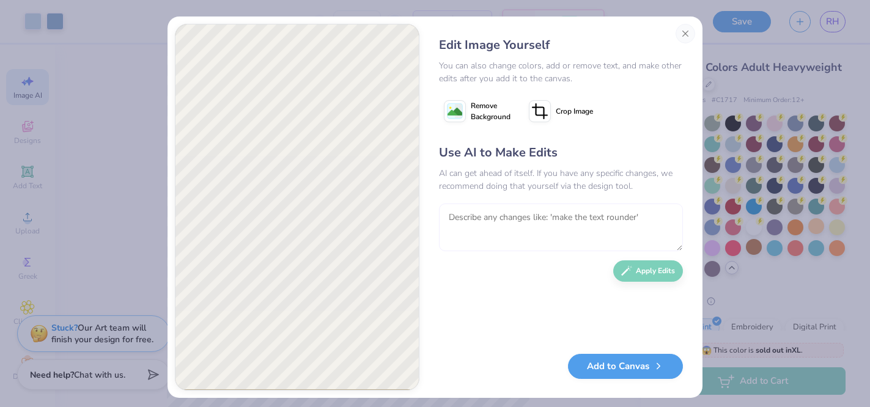
click at [590, 219] on textarea at bounding box center [561, 228] width 244 height 48
type textarea "can you make the letters more matte rather than sparkly"
click at [664, 270] on button "Apply Edits" at bounding box center [648, 270] width 70 height 21
click at [599, 244] on textarea at bounding box center [561, 228] width 244 height 48
type textarea "can you make the text any more wavy"
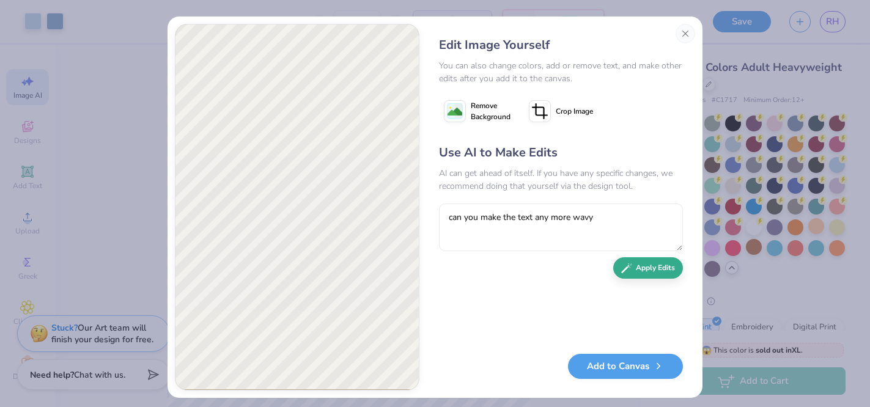
click at [649, 275] on button "Apply Edits" at bounding box center [648, 267] width 70 height 21
click at [585, 227] on textarea at bounding box center [561, 228] width 244 height 48
type textarea "can you make the green background go away"
click at [636, 270] on button "Apply Edits" at bounding box center [648, 267] width 70 height 21
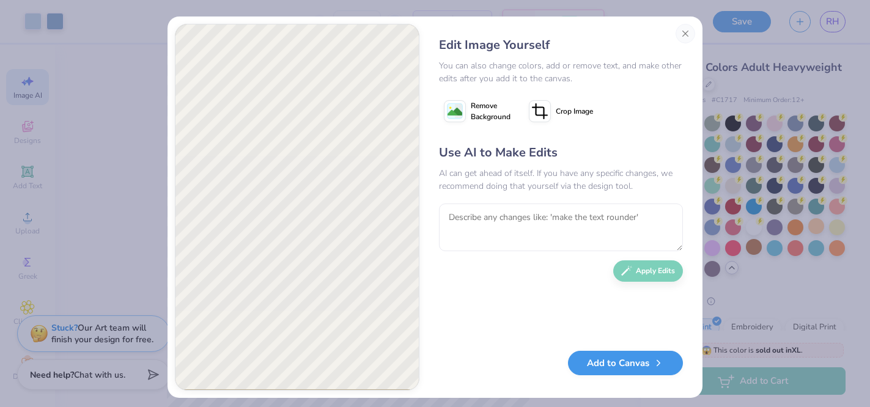
click at [616, 359] on button "Add to Canvas" at bounding box center [625, 363] width 115 height 25
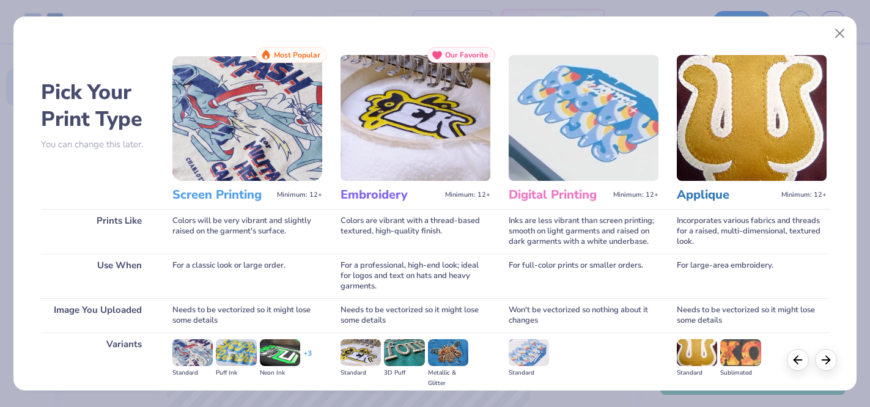
click at [314, 98] on img at bounding box center [247, 118] width 150 height 126
click at [842, 31] on button "Close" at bounding box center [839, 33] width 23 height 23
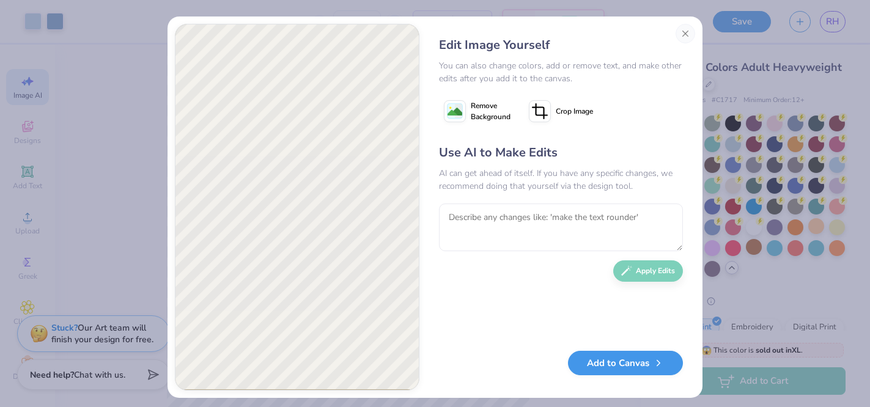
click at [598, 365] on button "Add to Canvas" at bounding box center [625, 363] width 115 height 25
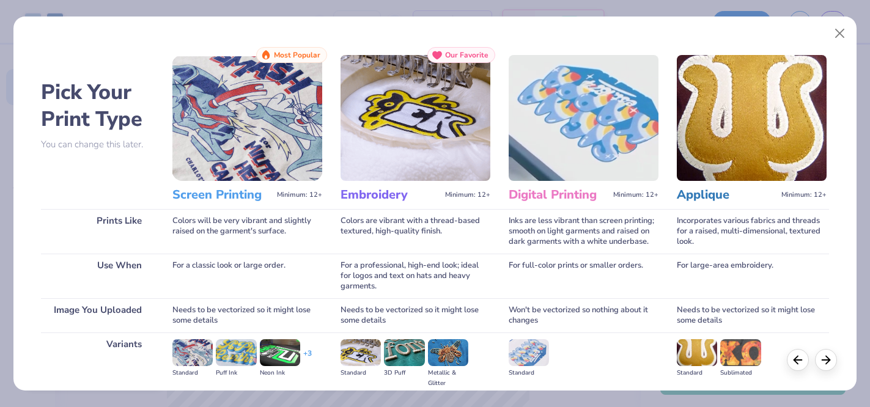
click at [237, 187] on h3 "Screen Printing" at bounding box center [222, 195] width 100 height 16
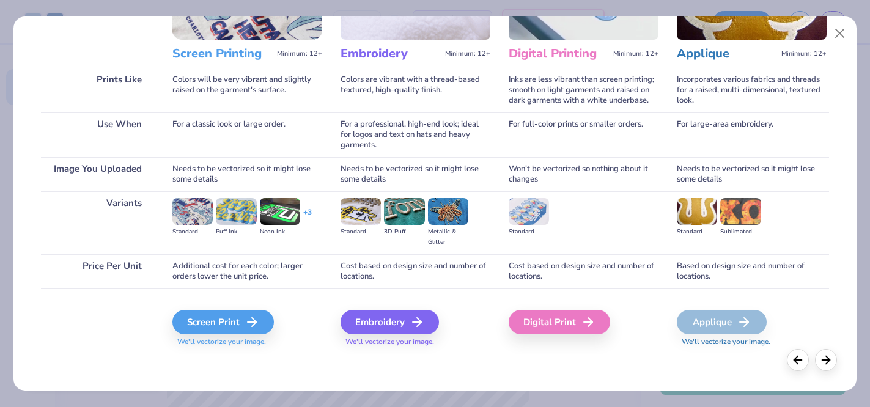
scroll to position [141, 0]
click at [257, 322] on line at bounding box center [255, 322] width 9 height 0
click at [215, 317] on div "Screen Print" at bounding box center [224, 322] width 101 height 24
click at [819, 359] on icon at bounding box center [825, 357] width 13 height 13
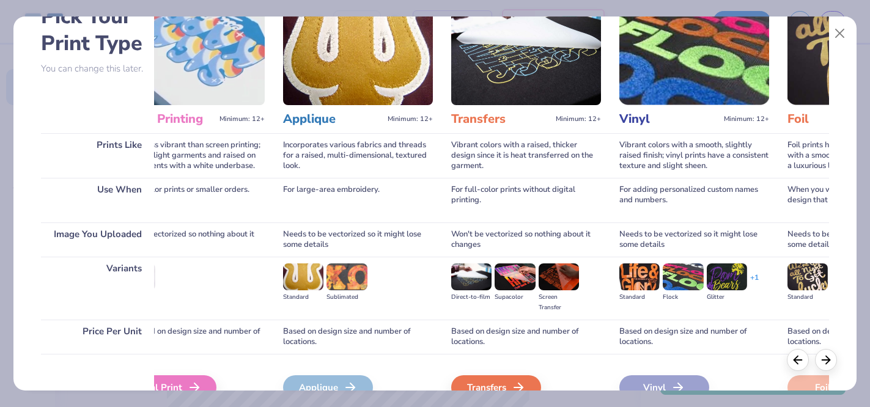
scroll to position [84, 0]
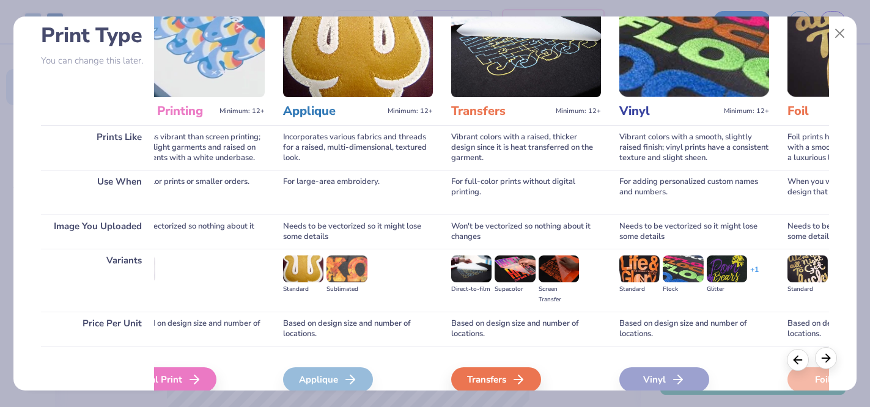
click at [831, 355] on icon at bounding box center [825, 357] width 13 height 13
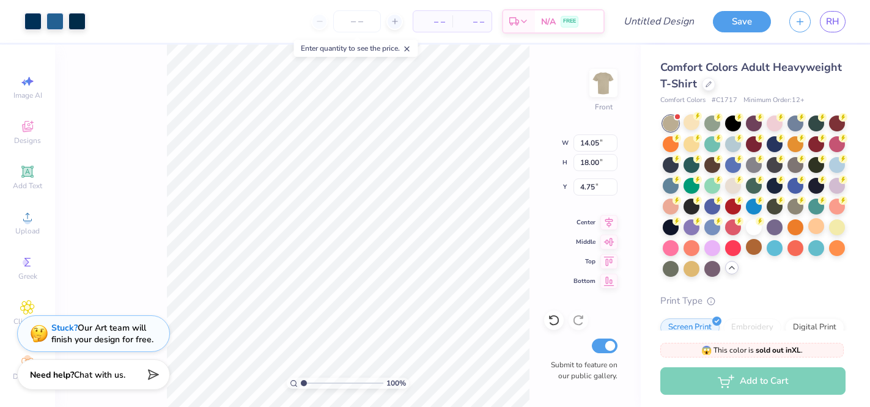
type input "10.87"
type input "13.93"
type input "8.82"
type input "14.05"
type input "18.00"
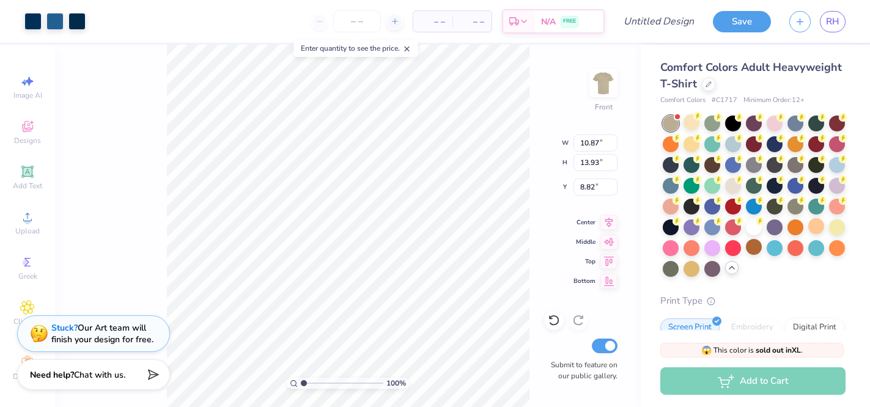
type input "4.75"
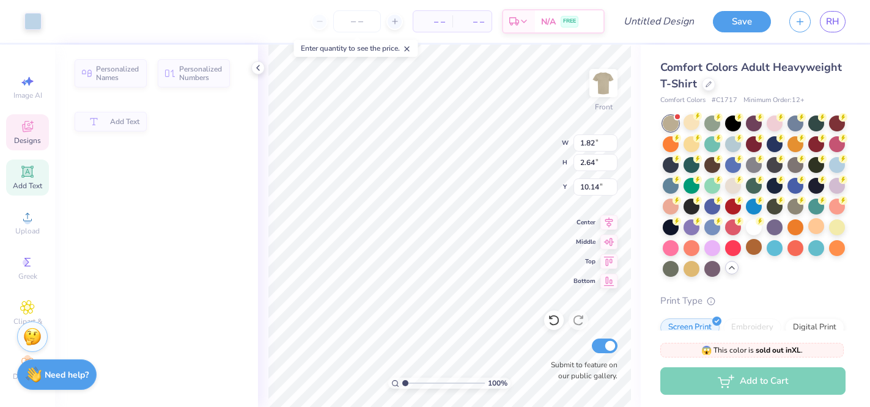
type input "1.82"
type input "2.64"
type input "10.14"
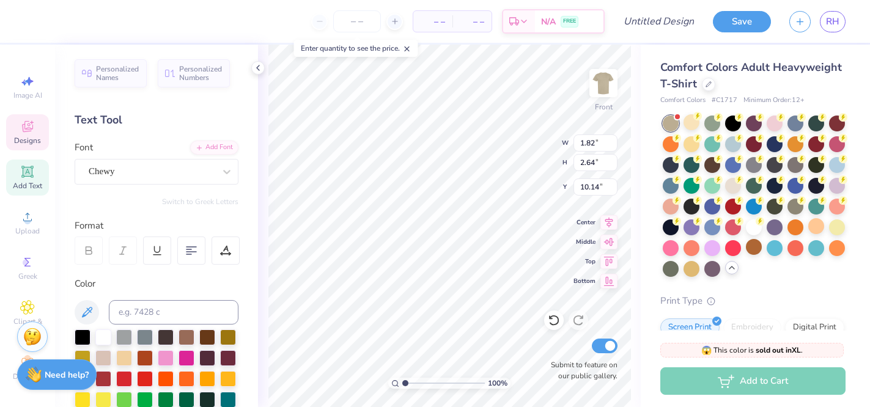
type input "10.87"
type input "13.93"
type input "8.82"
click at [466, 39] on div "Art colors – – Per Item – – Total Est. Delivery N/A FREE Design Title Save RH I…" at bounding box center [435, 203] width 870 height 407
type input "12.56"
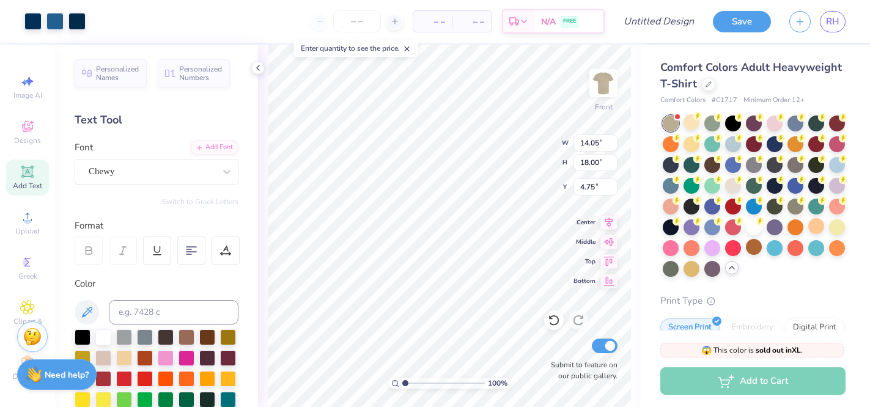
type input "16.09"
type input "5.98"
click at [609, 90] on img at bounding box center [603, 83] width 49 height 49
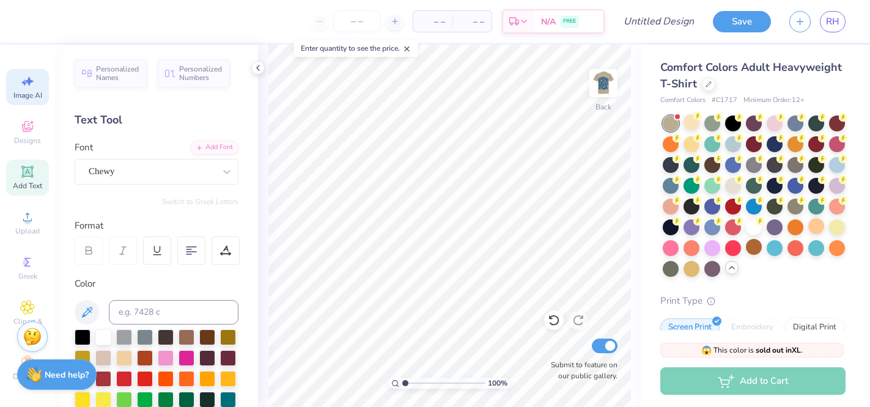
click at [33, 94] on span "Image AI" at bounding box center [27, 95] width 29 height 10
select select "4"
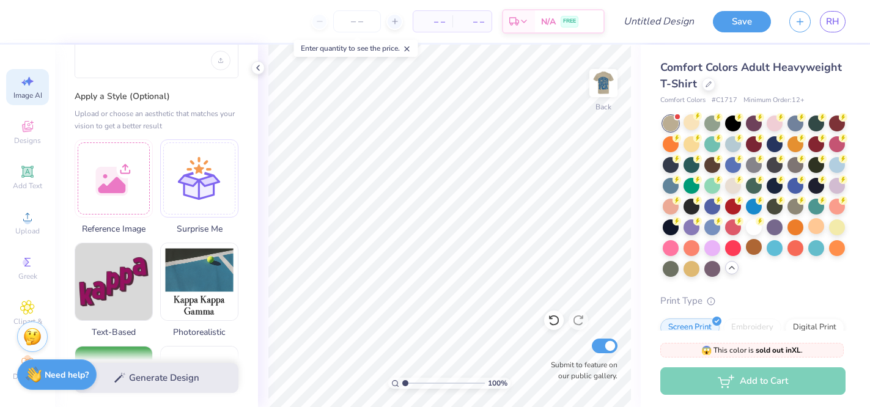
scroll to position [90, 0]
click at [125, 174] on div at bounding box center [114, 176] width 78 height 78
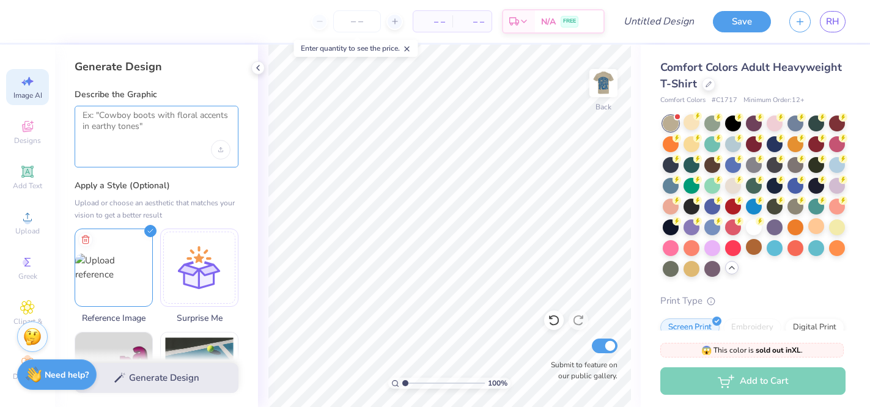
scroll to position [-1, 0]
click at [100, 128] on textarea at bounding box center [157, 125] width 148 height 31
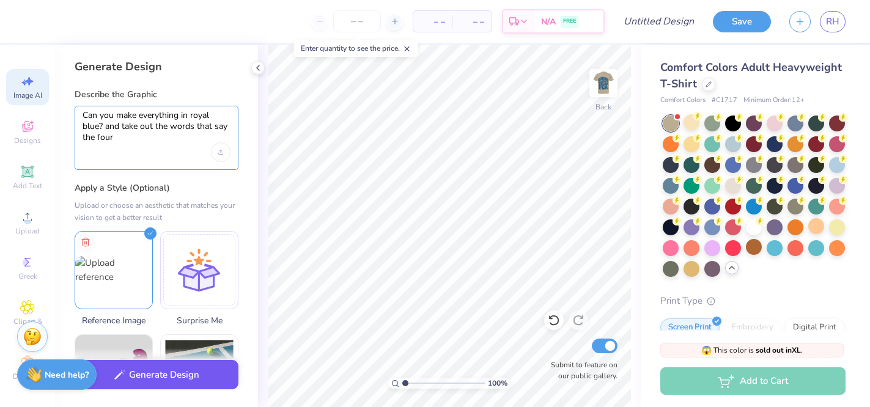
type textarea "Can you make everything in royal blue? and take out the words that say the four"
click at [166, 378] on button "Generate Design" at bounding box center [157, 375] width 164 height 30
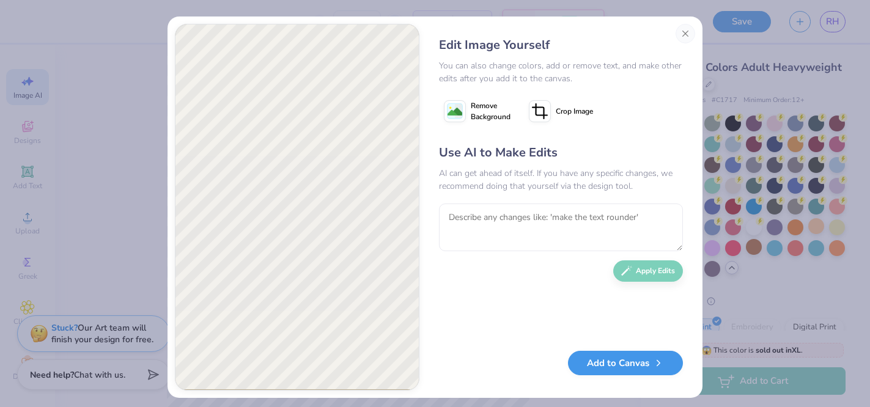
click at [624, 366] on button "Add to Canvas" at bounding box center [625, 363] width 115 height 25
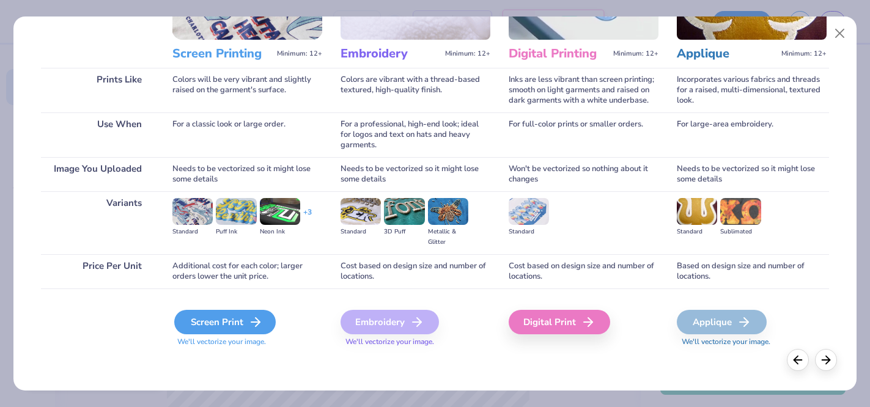
scroll to position [141, 0]
click at [226, 318] on div "Screen Print" at bounding box center [224, 322] width 101 height 24
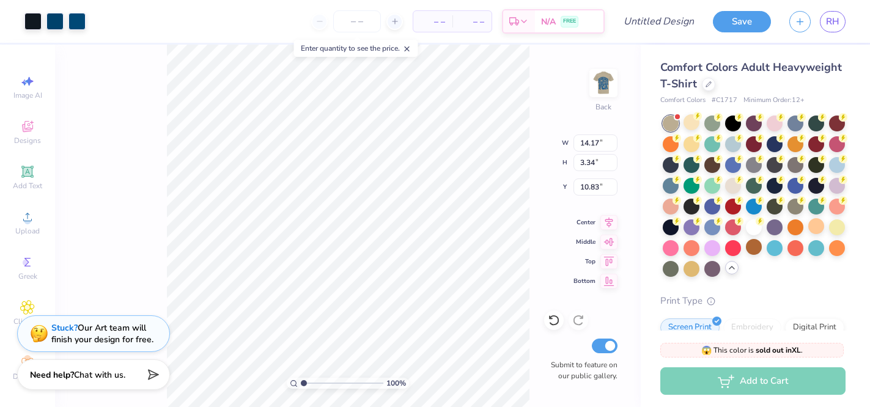
type input "10.44"
type input "2.46"
type input "11.71"
type input "4.73"
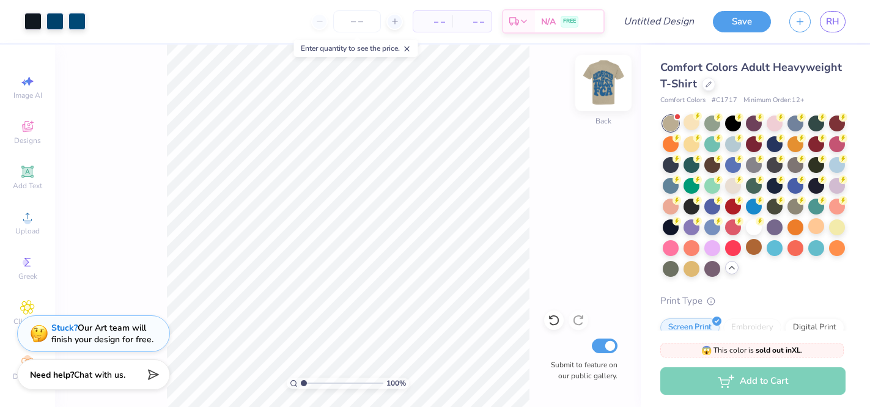
click at [604, 82] on img at bounding box center [603, 83] width 49 height 49
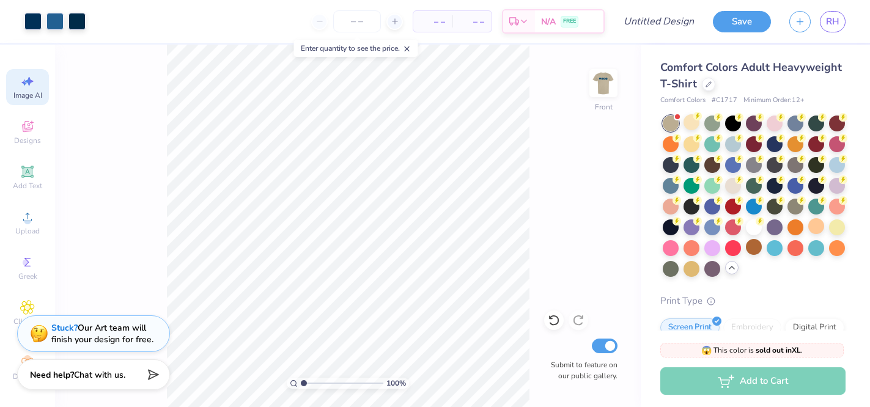
click at [25, 91] on span "Image AI" at bounding box center [27, 95] width 29 height 10
select select "4"
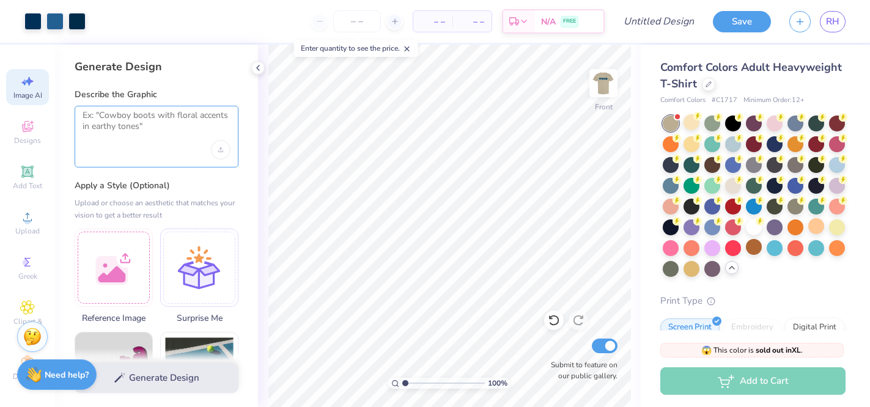
click at [125, 130] on textarea at bounding box center [157, 125] width 148 height 31
type textarea "v"
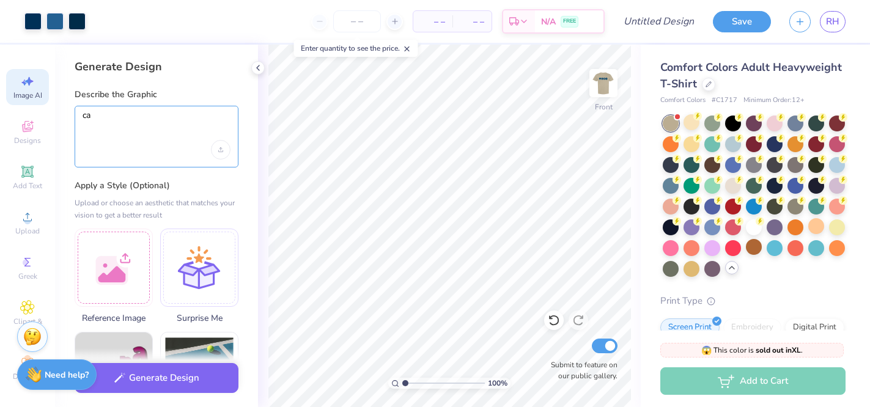
type textarea "c"
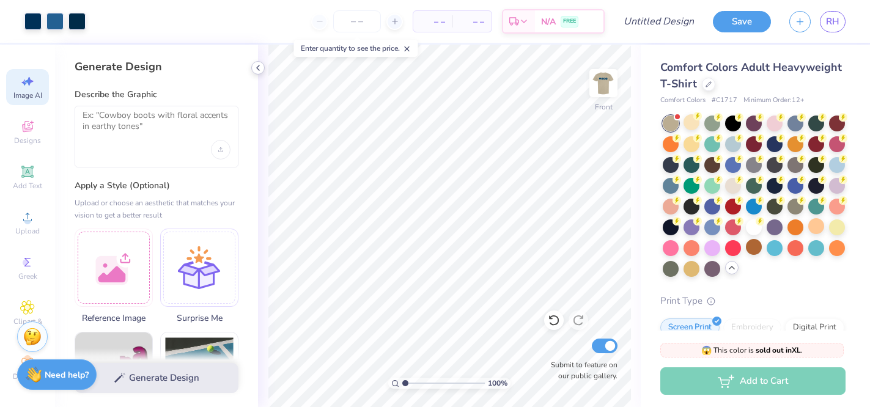
click at [260, 64] on icon at bounding box center [258, 68] width 10 height 10
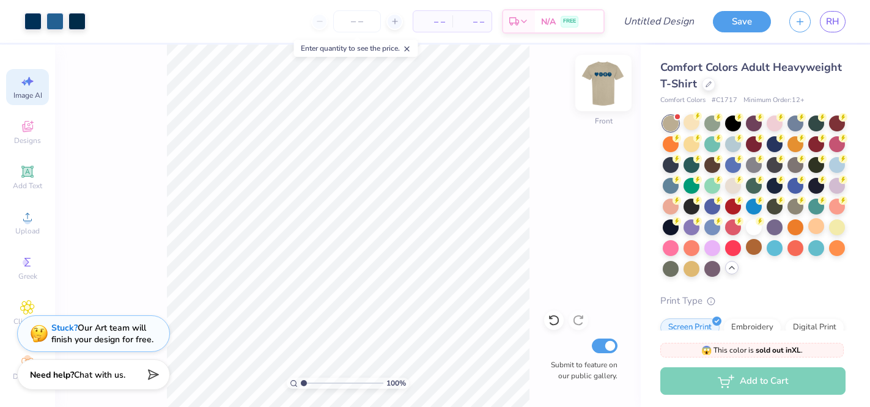
click at [608, 74] on img at bounding box center [603, 83] width 49 height 49
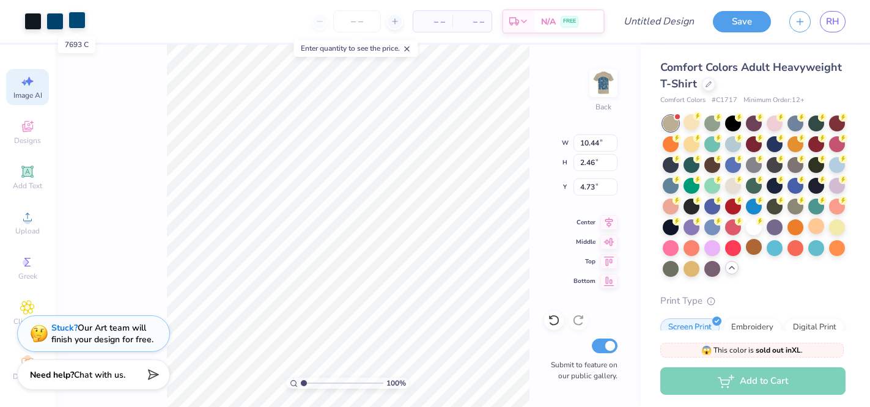
click at [81, 23] on div at bounding box center [76, 20] width 17 height 17
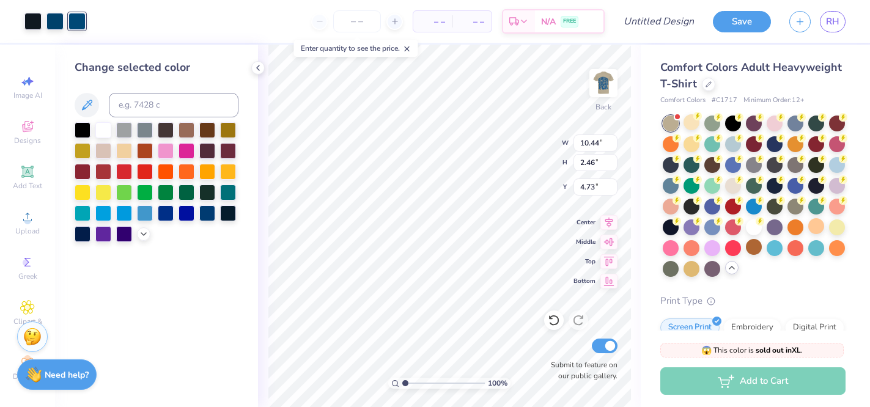
click at [149, 240] on div at bounding box center [157, 182] width 164 height 120
click at [611, 78] on img at bounding box center [603, 83] width 49 height 49
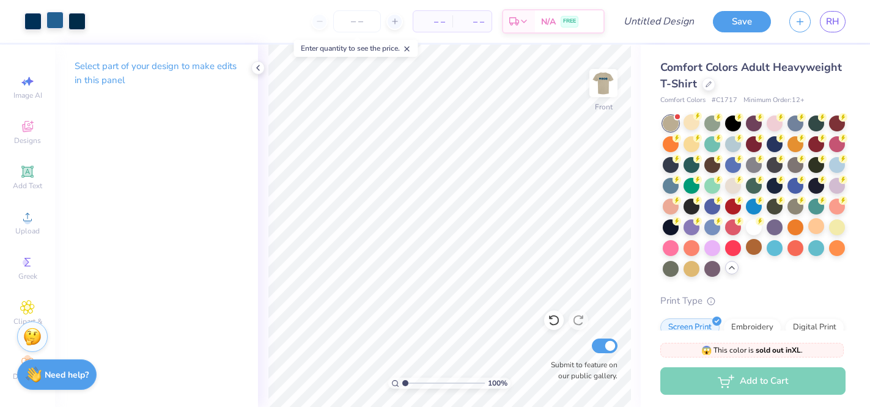
click at [56, 26] on div at bounding box center [54, 20] width 17 height 17
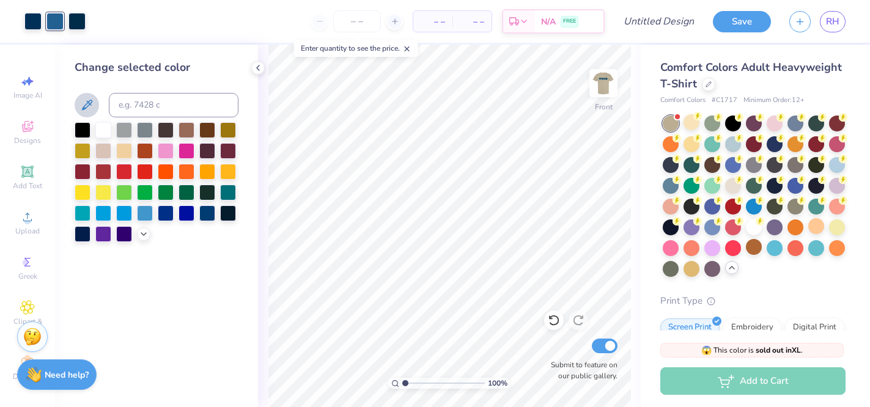
click at [89, 108] on icon at bounding box center [86, 105] width 15 height 15
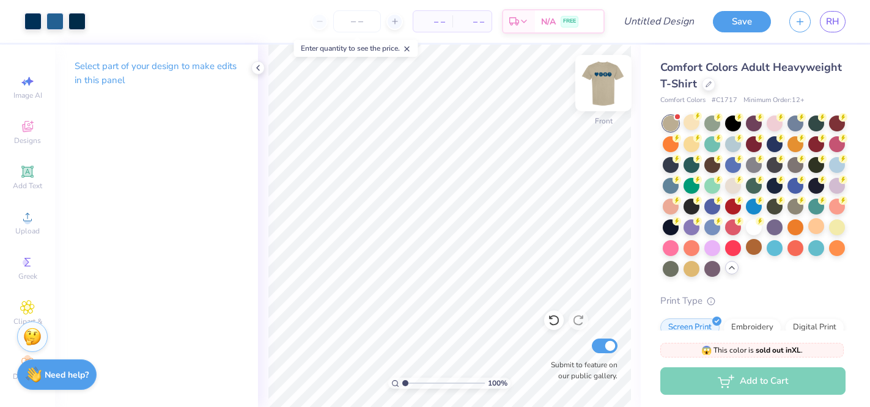
click at [602, 83] on img at bounding box center [603, 83] width 49 height 49
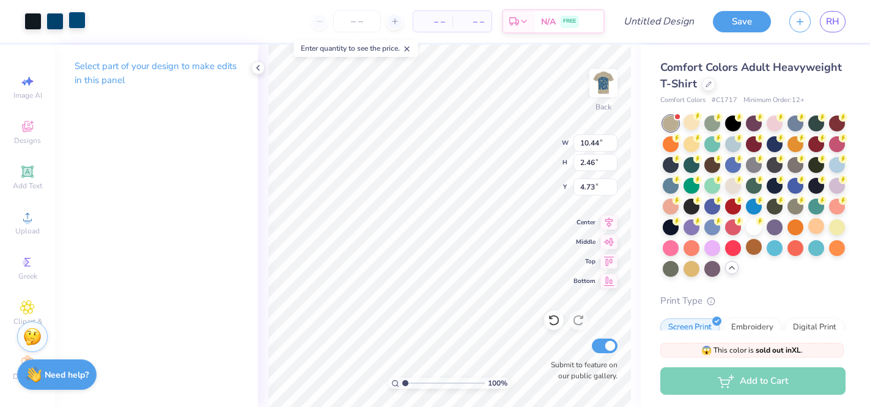
click at [69, 24] on div at bounding box center [76, 20] width 17 height 17
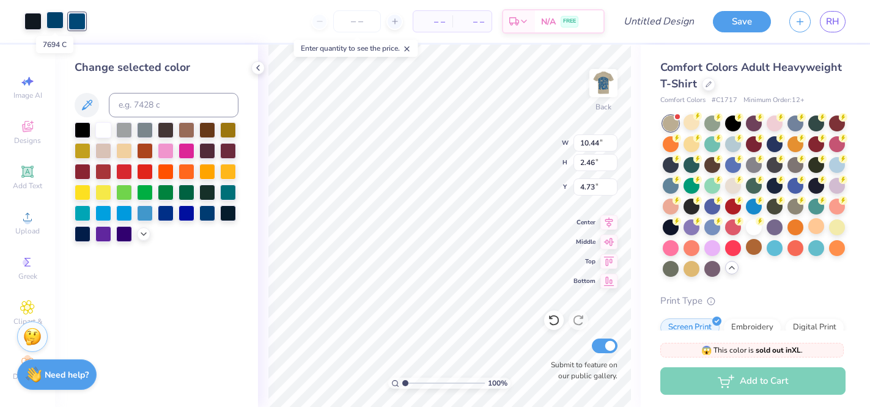
click at [59, 23] on div at bounding box center [54, 20] width 17 height 17
click at [150, 218] on div at bounding box center [145, 212] width 16 height 16
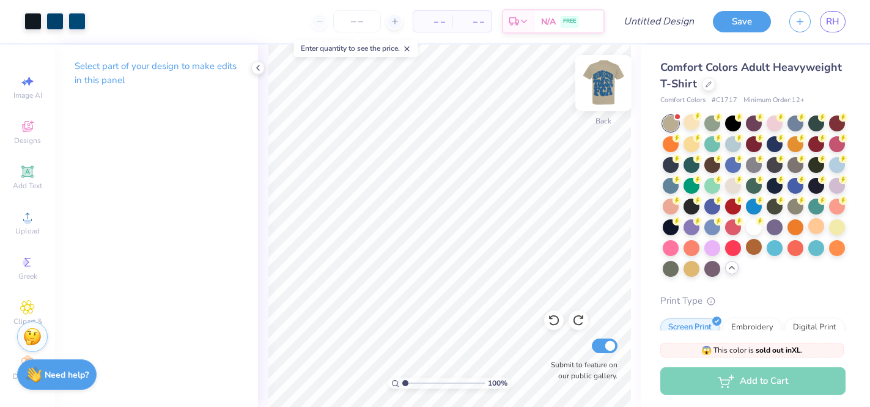
click at [604, 86] on img at bounding box center [603, 83] width 49 height 49
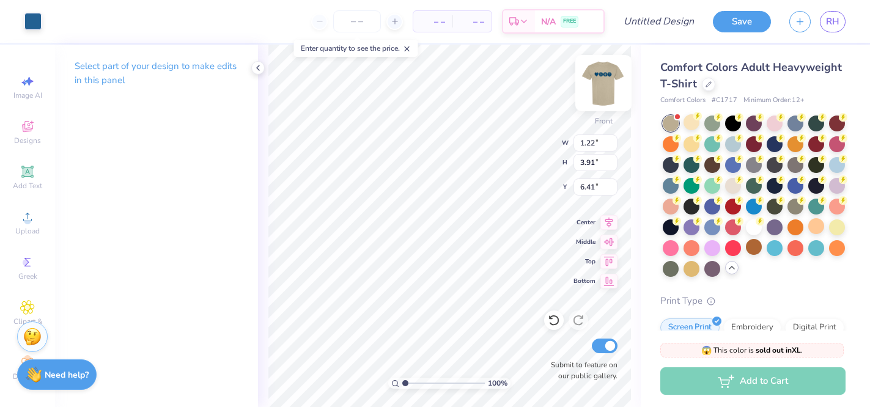
click at [593, 83] on img at bounding box center [603, 83] width 49 height 49
click at [83, 23] on div at bounding box center [76, 20] width 17 height 17
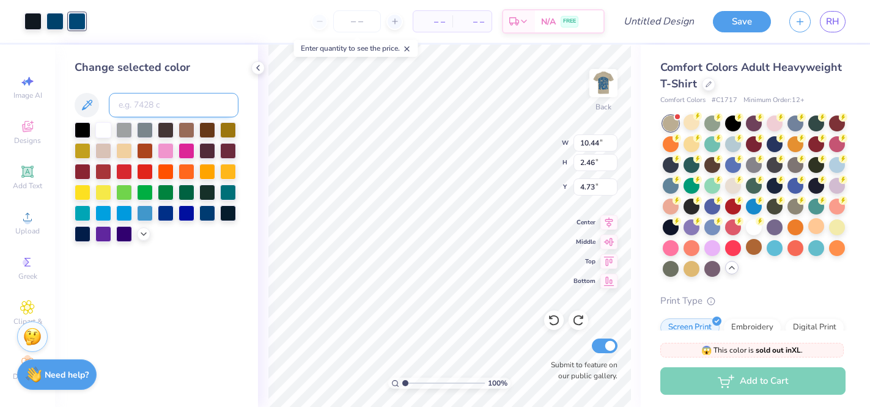
click at [128, 103] on input at bounding box center [174, 105] width 130 height 24
type input "647"
type input "4.78"
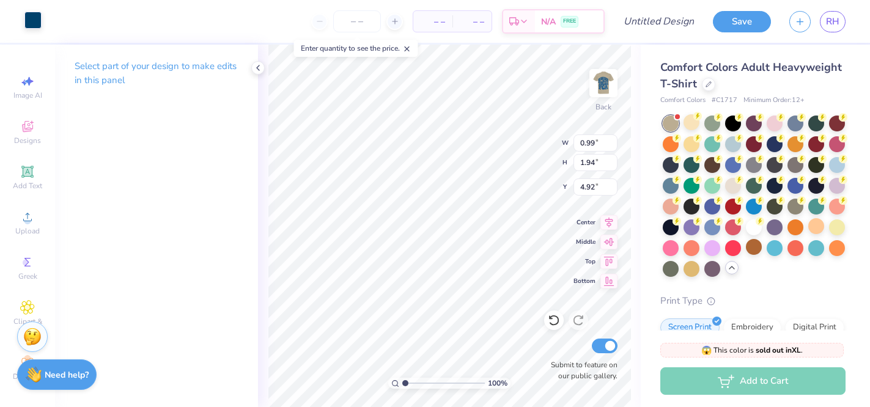
click at [34, 26] on div at bounding box center [32, 20] width 17 height 17
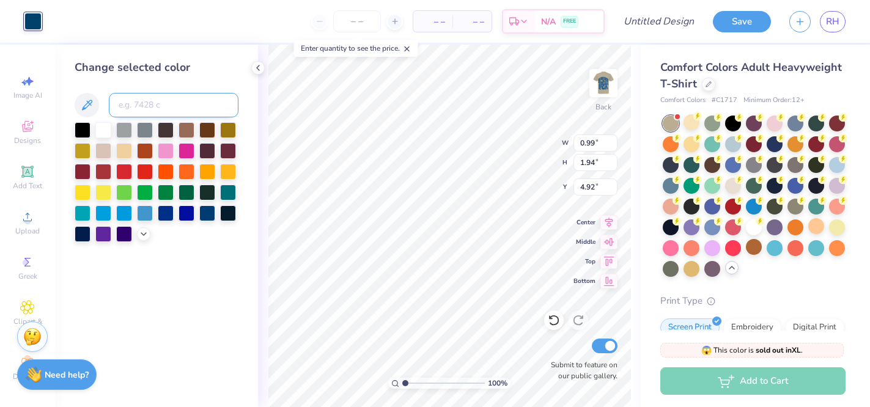
click at [141, 111] on input at bounding box center [174, 105] width 130 height 24
type input "647"
type input "2.37"
type input "2.43"
type input "4.80"
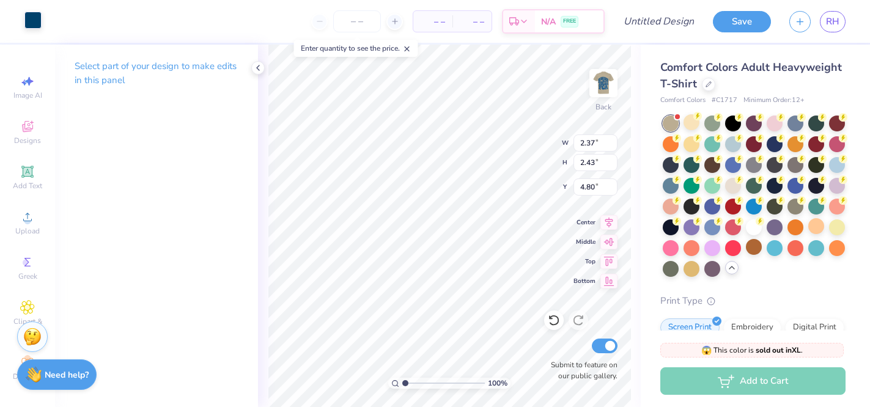
click at [33, 24] on div at bounding box center [32, 20] width 17 height 17
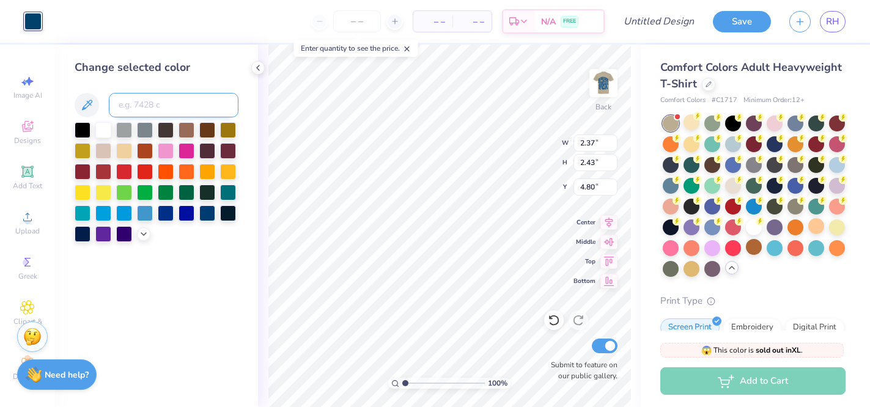
click at [163, 107] on input at bounding box center [174, 105] width 130 height 24
type input "647"
type input "2.38"
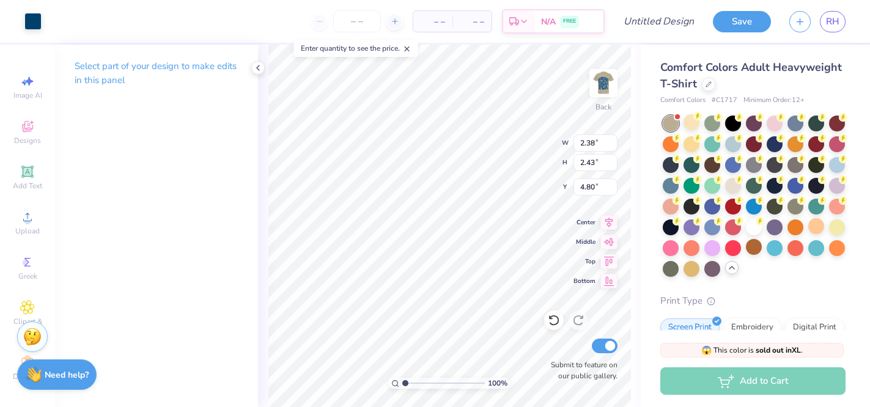
click at [20, 24] on div "Art colors" at bounding box center [21, 21] width 42 height 43
click at [37, 24] on div at bounding box center [32, 20] width 17 height 17
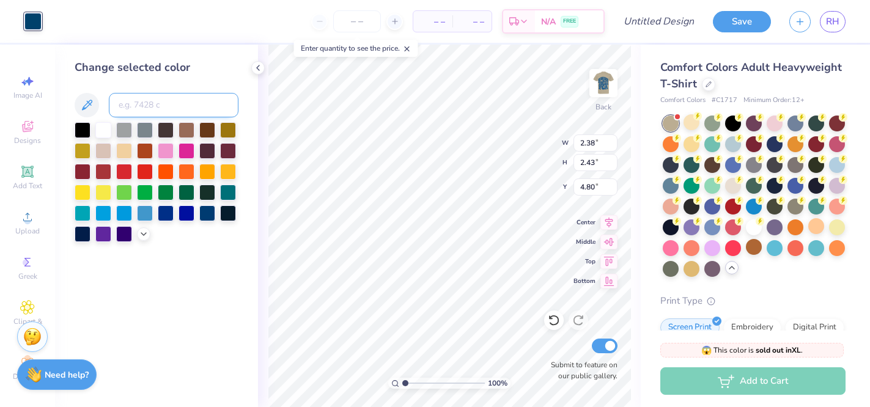
click at [134, 108] on input at bounding box center [174, 105] width 130 height 24
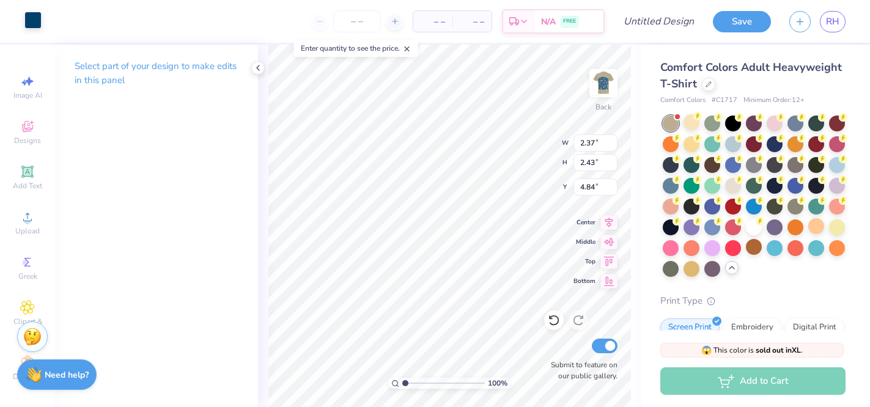
click at [29, 24] on div at bounding box center [32, 20] width 17 height 17
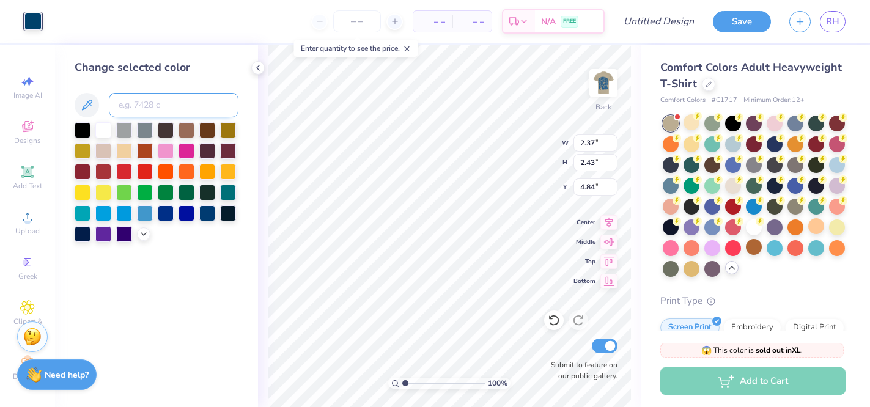
click at [133, 115] on input at bounding box center [174, 105] width 130 height 24
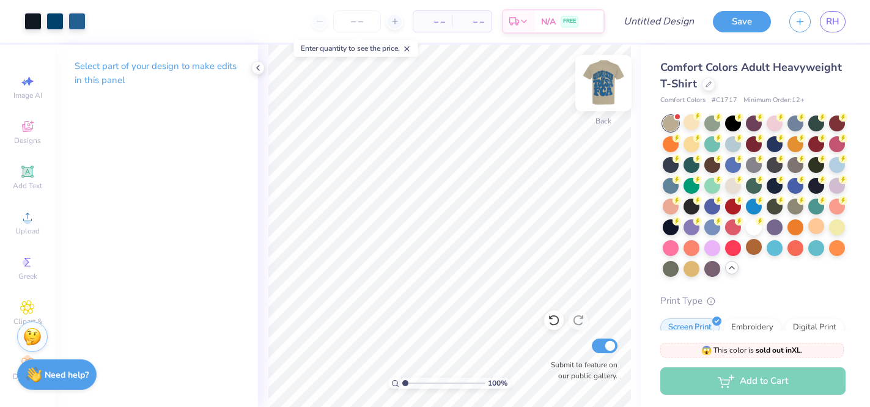
click at [612, 75] on img at bounding box center [603, 83] width 49 height 49
click at [599, 75] on img at bounding box center [603, 83] width 49 height 49
click at [615, 85] on img at bounding box center [603, 83] width 49 height 49
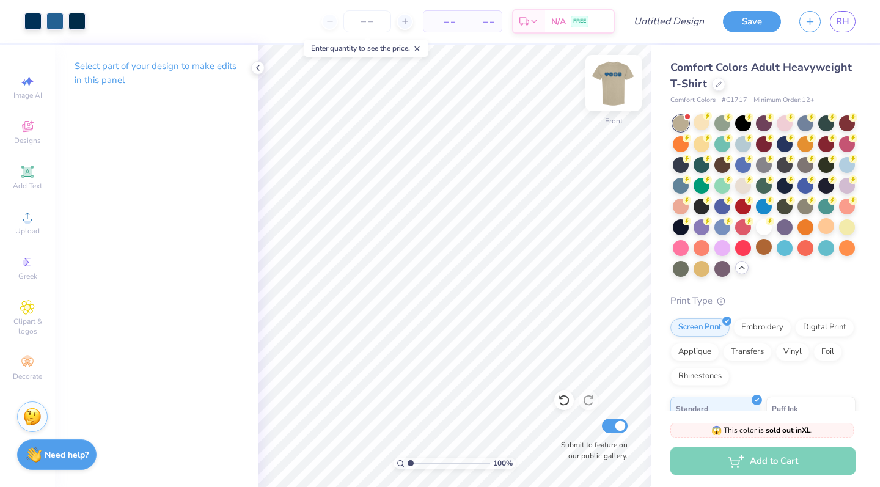
click at [621, 94] on img at bounding box center [613, 83] width 49 height 49
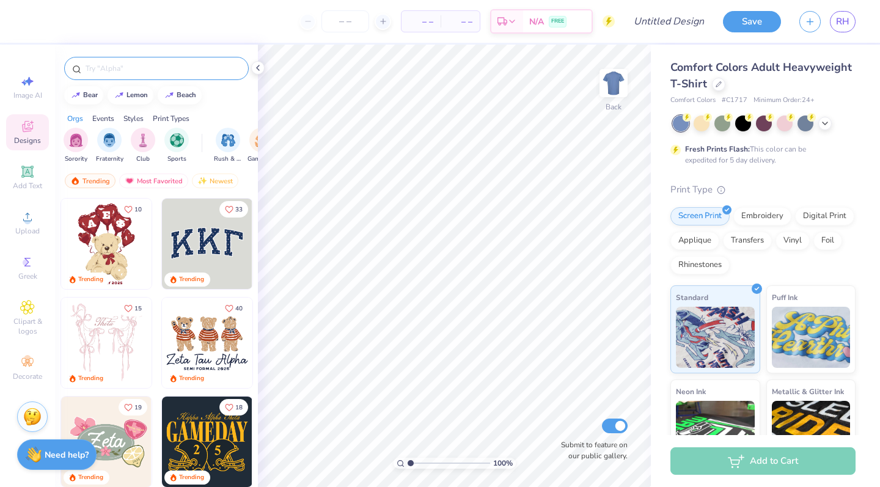
click at [112, 70] on input "text" at bounding box center [162, 68] width 156 height 12
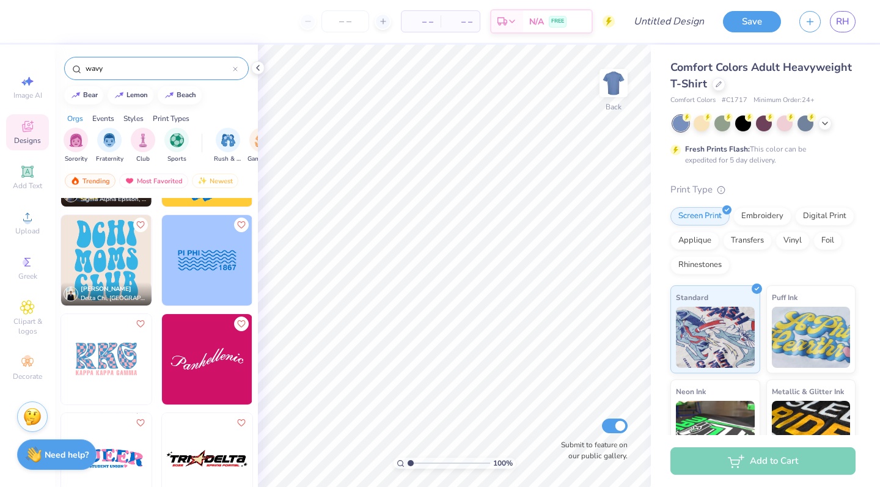
scroll to position [62, 0]
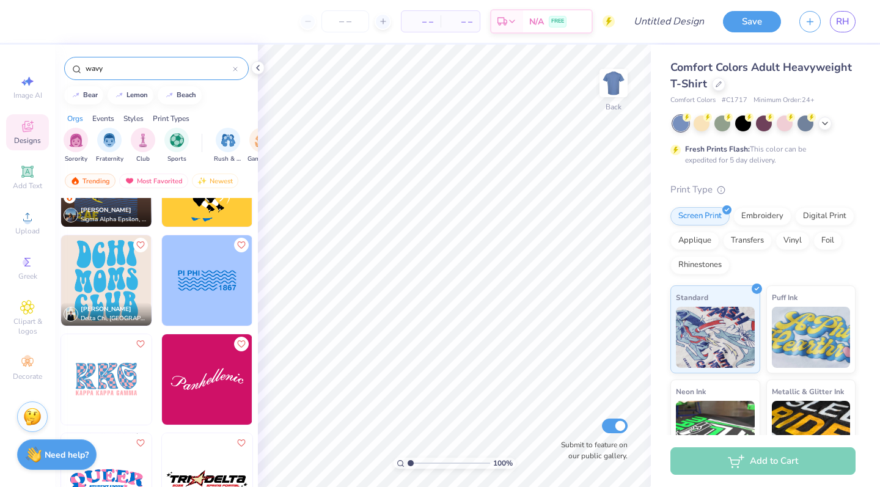
type input "wavy"
click at [108, 279] on img at bounding box center [106, 280] width 90 height 90
click at [620, 78] on img at bounding box center [613, 83] width 49 height 49
click at [91, 275] on img at bounding box center [106, 280] width 90 height 90
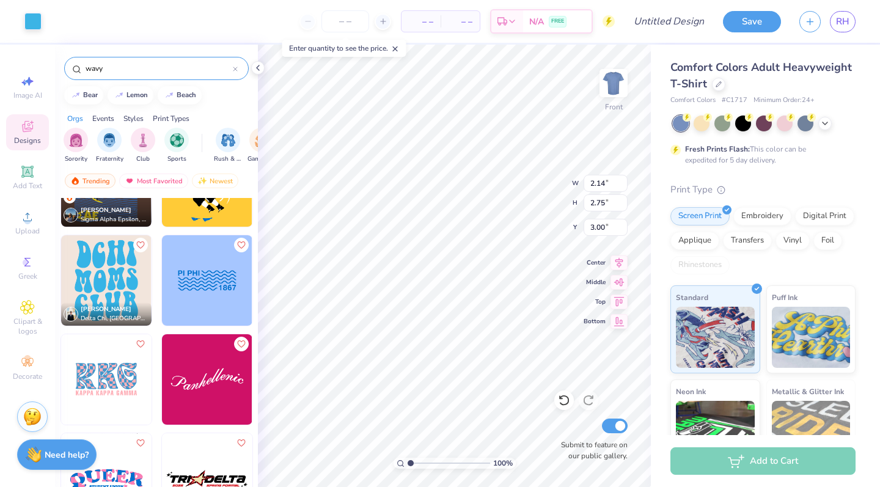
type input "10.39"
type input "6.88"
type input "8.83"
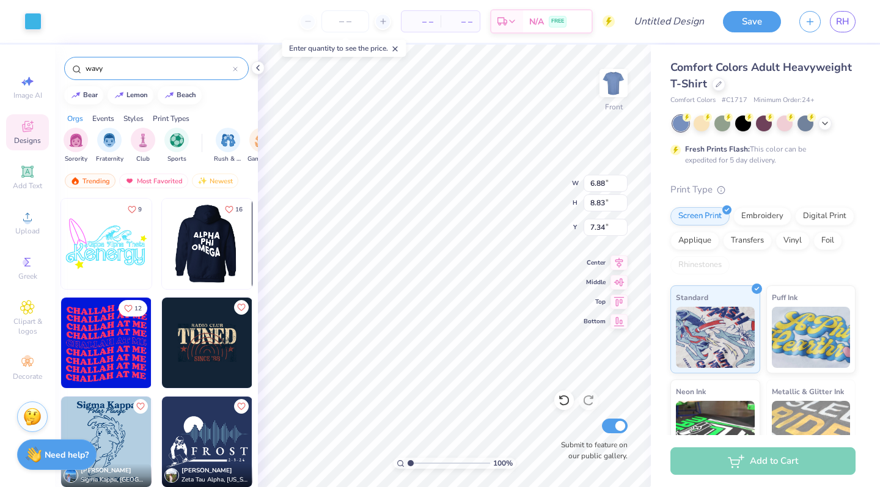
scroll to position [2774, 0]
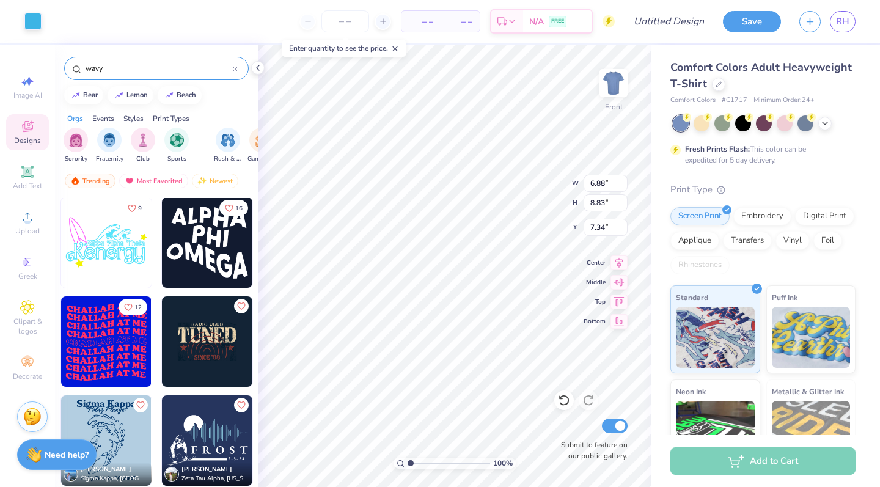
type input "7.38"
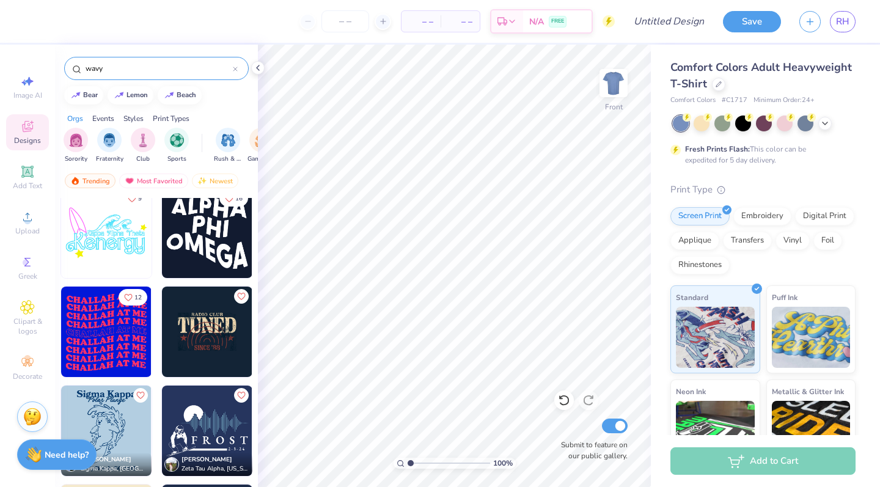
scroll to position [2724, 0]
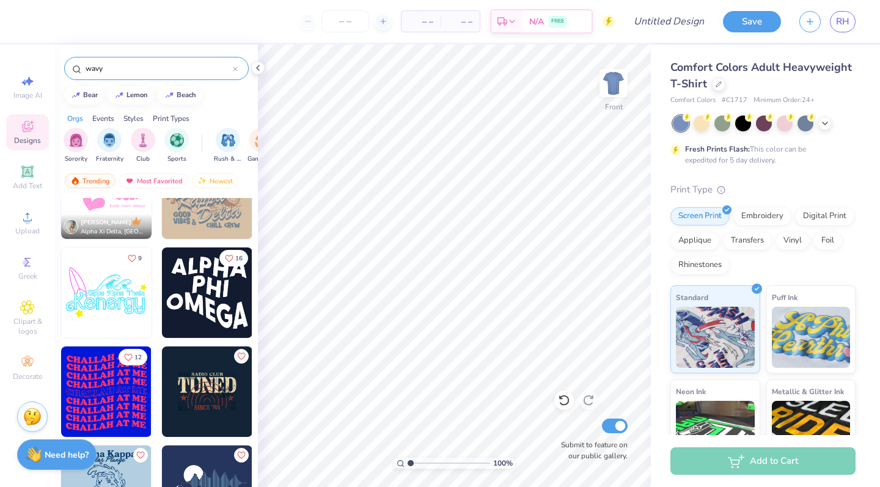
click at [209, 269] on img at bounding box center [207, 293] width 90 height 90
type input "9.45"
type input "3.99"
type input "2.48"
type input "9.57"
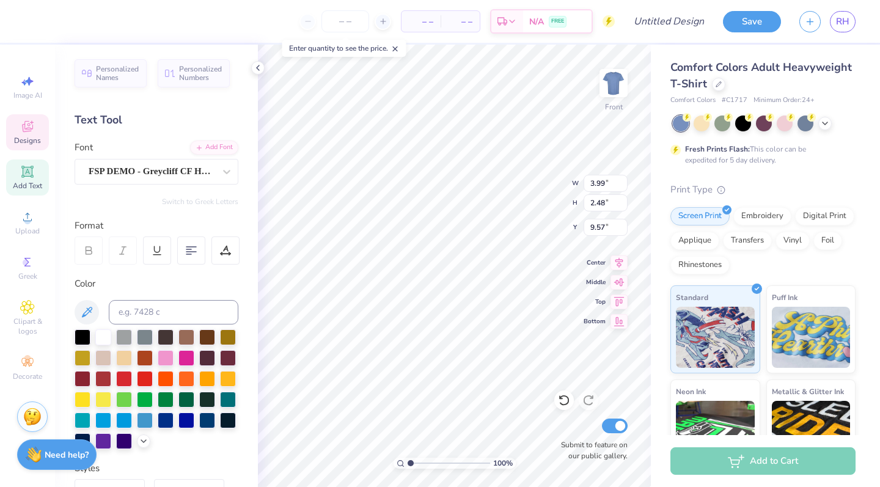
type input "4.89"
type input "2.25"
type input "9.57"
type textarea "A"
type textarea "UNIV"
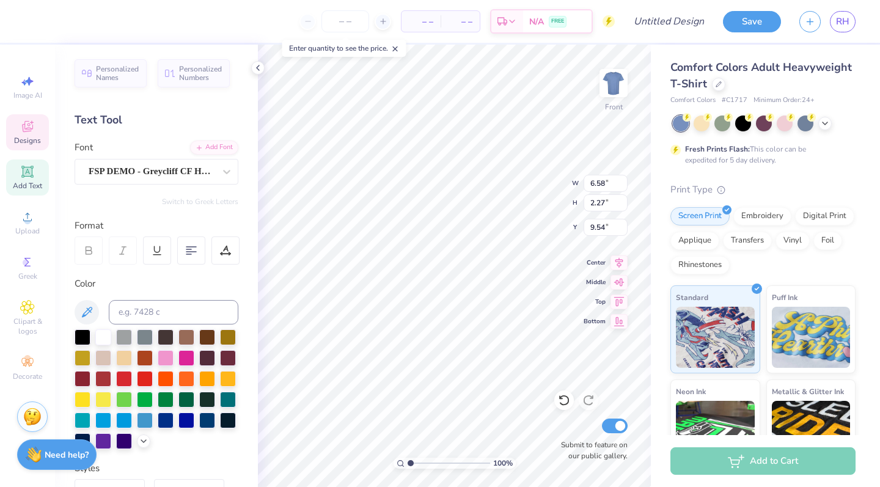
type input "9.57"
type textarea "UNIVE"
type input "9.57"
type input "3.99"
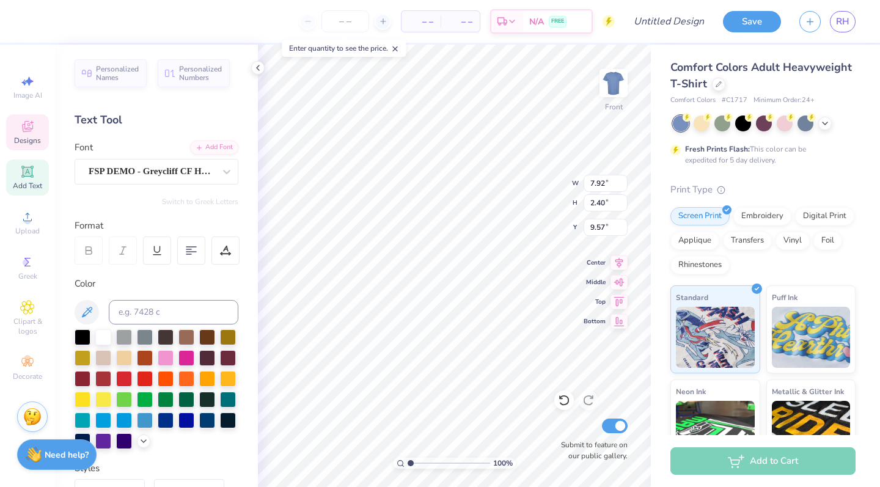
type input "2.48"
type textarea "RSITY"
type input "7.92"
type input "2.40"
type input "9.57"
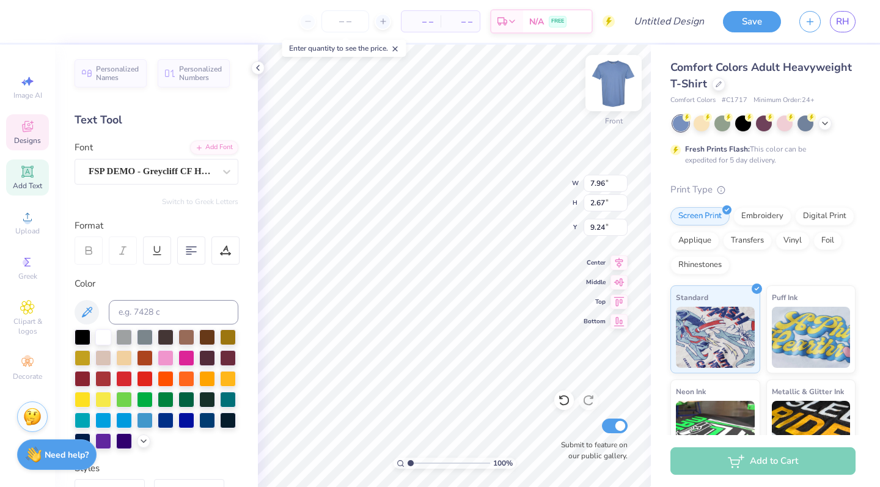
type input "7.92"
type input "2.40"
type input "9.57"
type input "6.96"
type input "2.11"
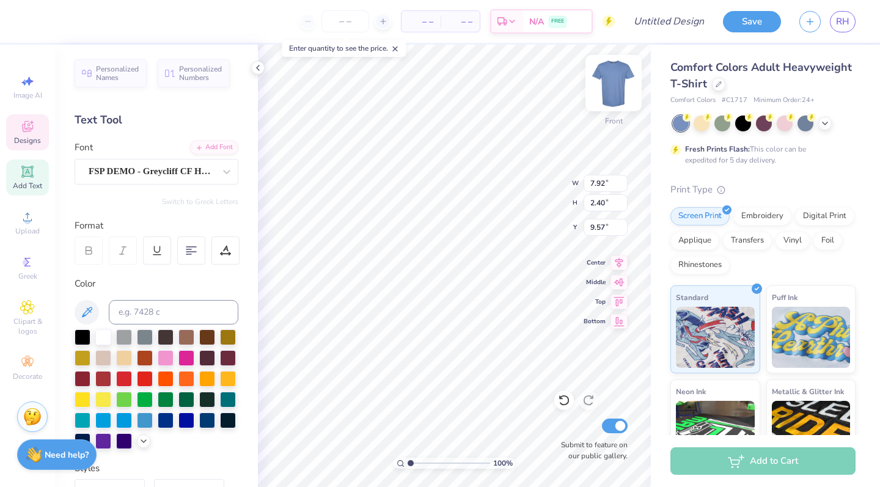
type input "9.89"
type input "5.75"
type input "1.93"
type input "10.09"
type input "9.46"
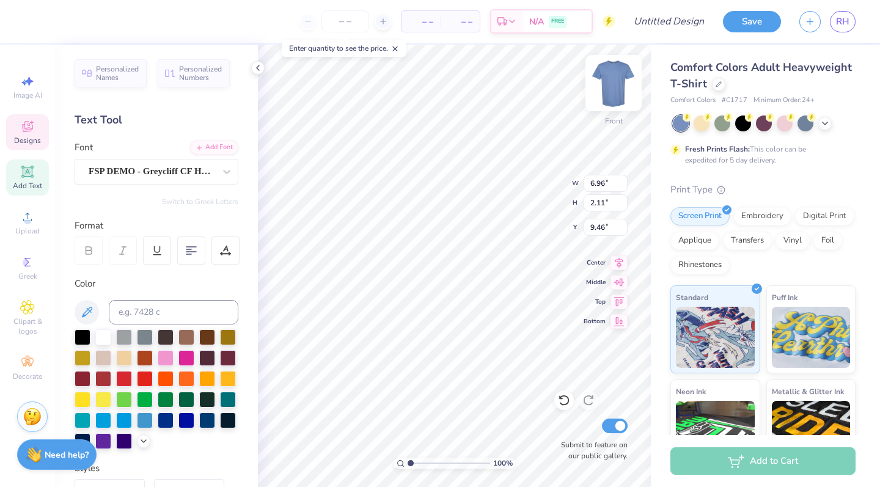
type input "5.75"
type input "1.93"
type input "10.09"
type input "6.59"
type input "2.21"
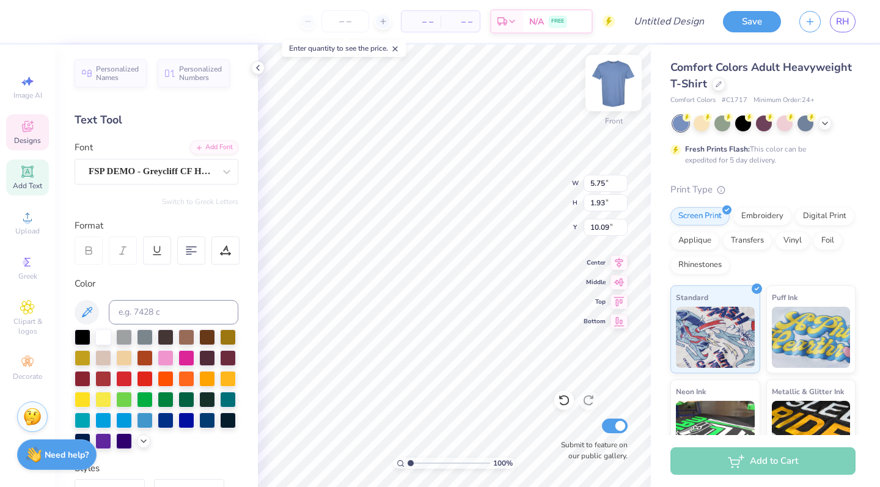
type input "9.77"
click at [517, 180] on div "100 % Front W 6.59 6.59 " H 2.21 2.21 " Y 9.77 9.77 " Center Middle Top Bottom …" at bounding box center [454, 266] width 393 height 443
type input "9.70"
type input "6.28"
type input "2.11"
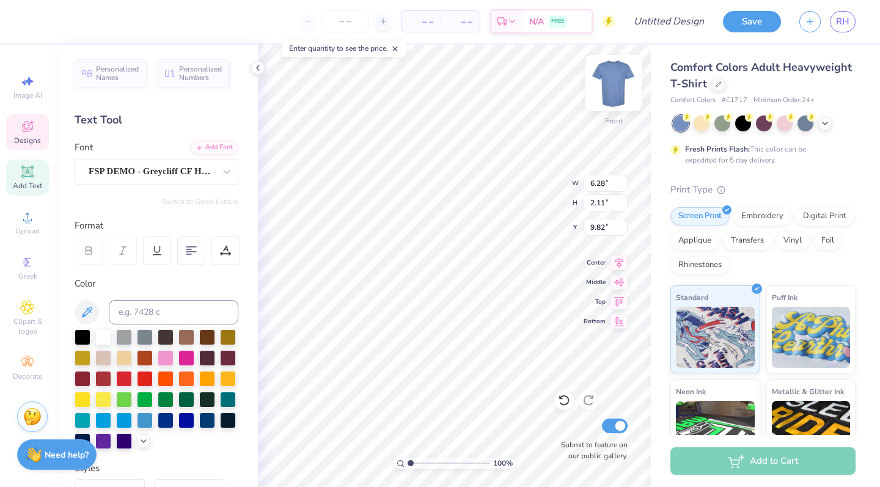
type input "9.80"
type input "9.33"
type textarea "P"
type textarea "OF TULSA"
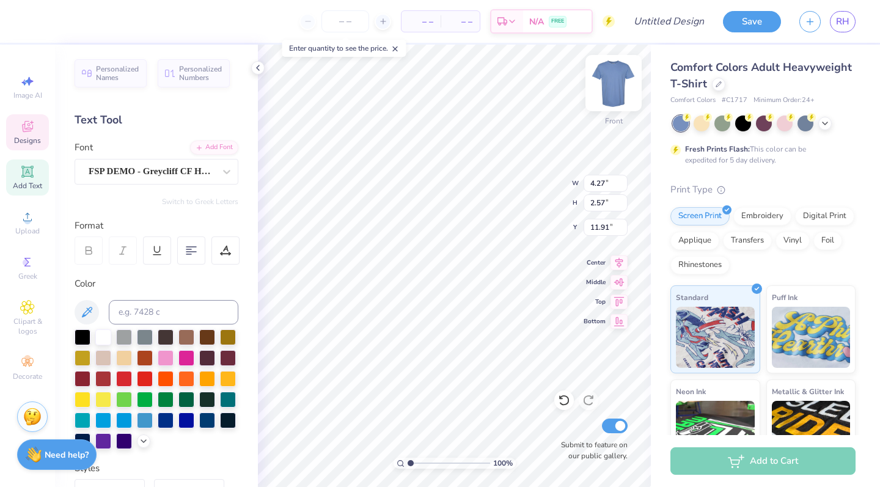
click at [604, 103] on img at bounding box center [613, 83] width 49 height 49
click at [616, 83] on img at bounding box center [613, 83] width 49 height 49
type input "9.73"
type input "10.52"
type input "2.80"
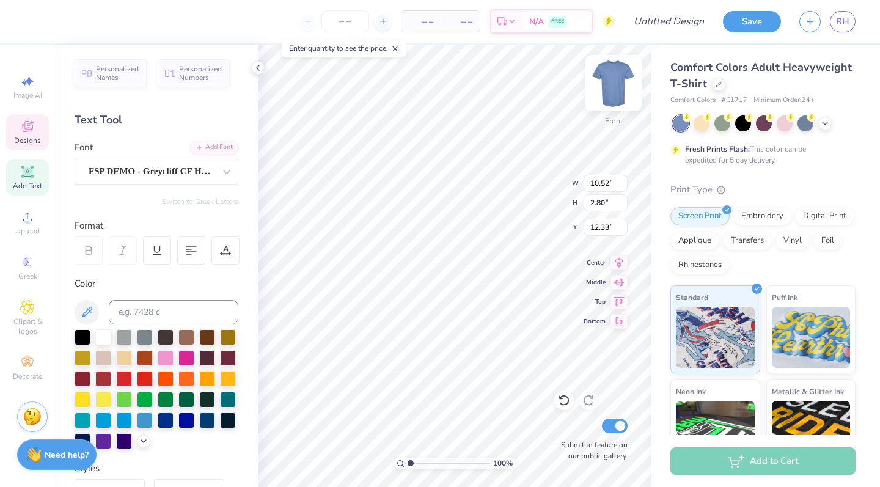
type input "11.44"
type input "11.84"
type input "10.11"
type input "4.55"
type input "13.98"
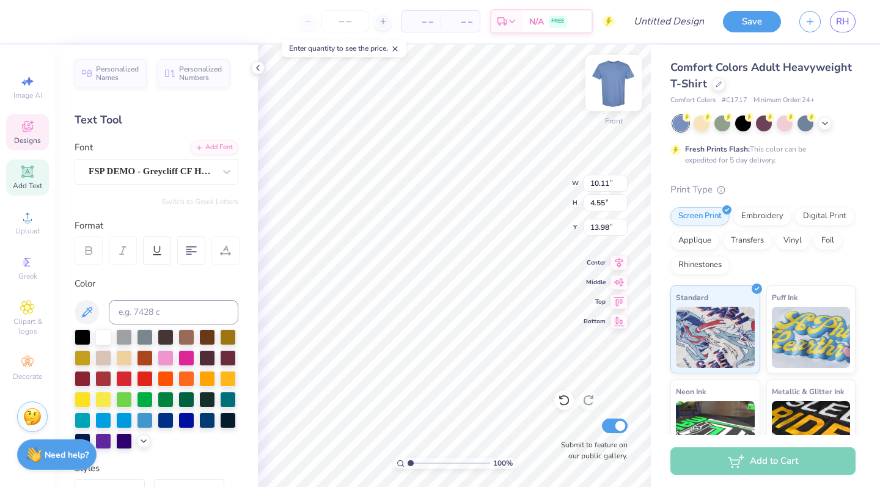
type textarea "FCA 25-26'"
type input "13.75"
type input "13.96"
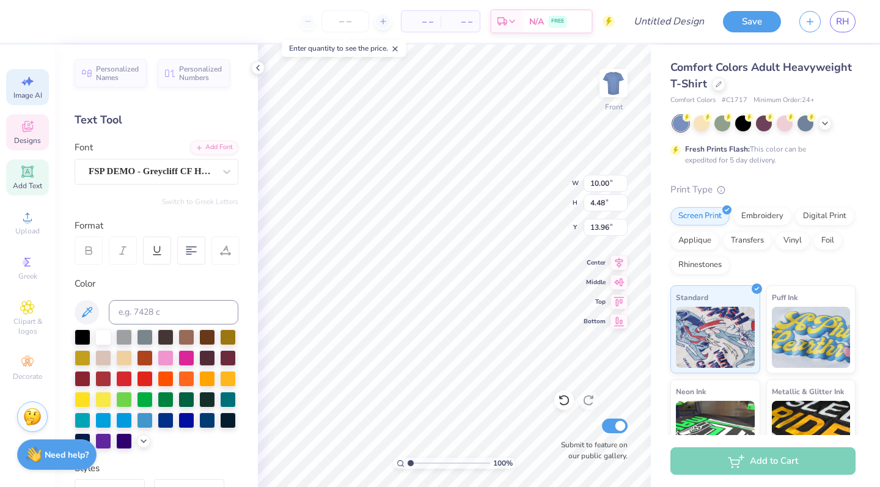
click at [32, 97] on span "Image AI" at bounding box center [27, 95] width 29 height 10
select select "4"
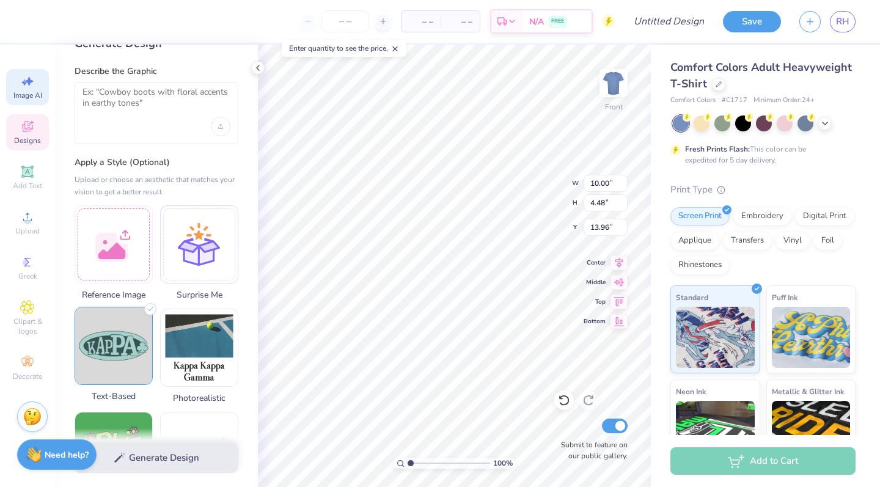
scroll to position [40, 0]
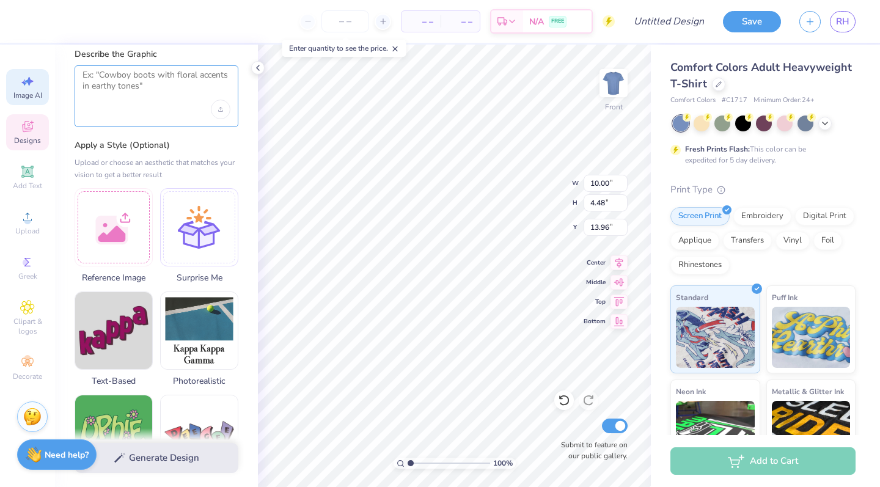
click at [99, 74] on textarea at bounding box center [157, 85] width 148 height 31
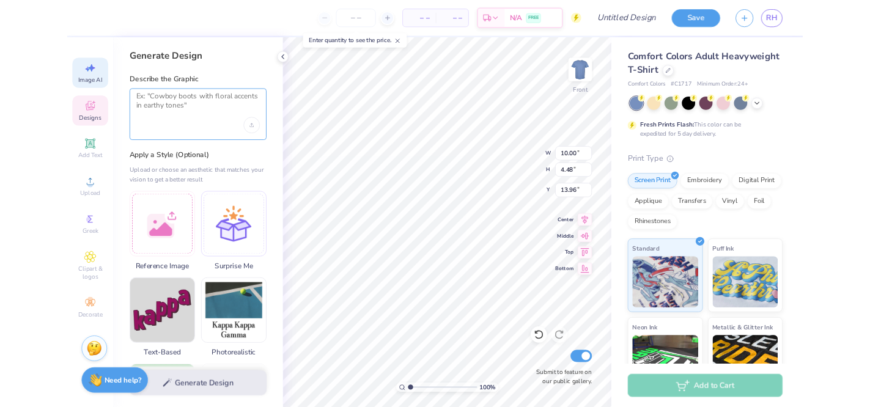
scroll to position [0, 0]
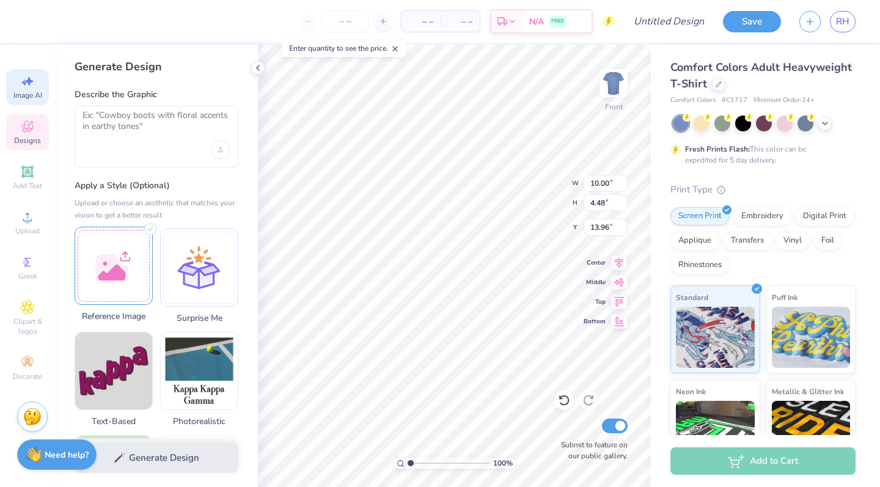
click at [100, 295] on div at bounding box center [114, 266] width 78 height 78
